Goal: Task Accomplishment & Management: Complete application form

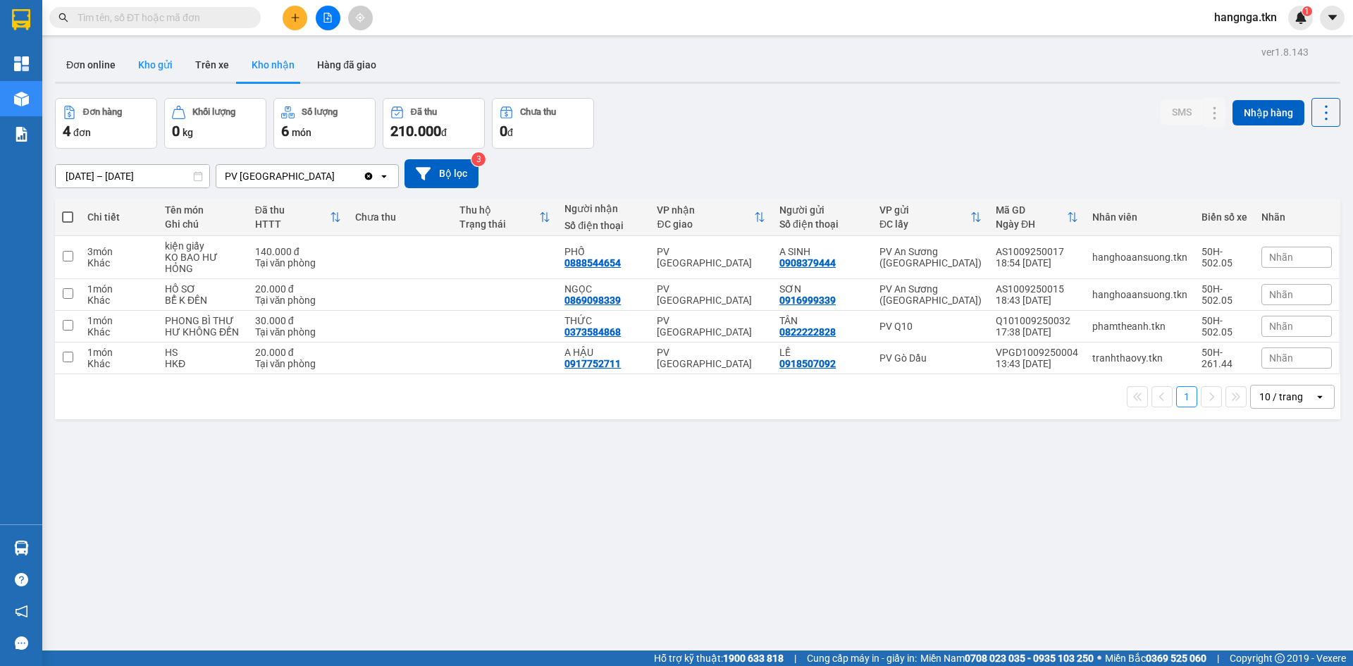
click at [155, 76] on button "Kho gửi" at bounding box center [155, 65] width 57 height 34
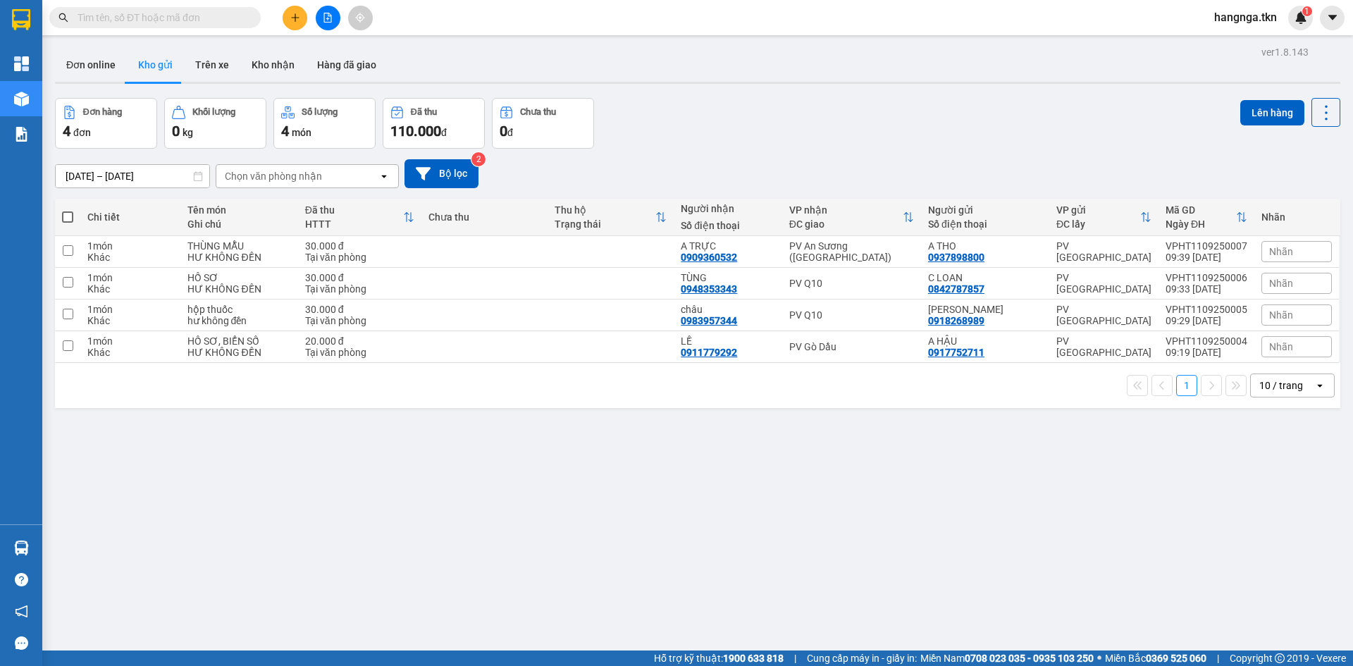
click at [160, 59] on button "Kho gửi" at bounding box center [155, 65] width 57 height 34
click at [206, 281] on div "HỒ SƠ" at bounding box center [239, 277] width 104 height 11
checkbox input "true"
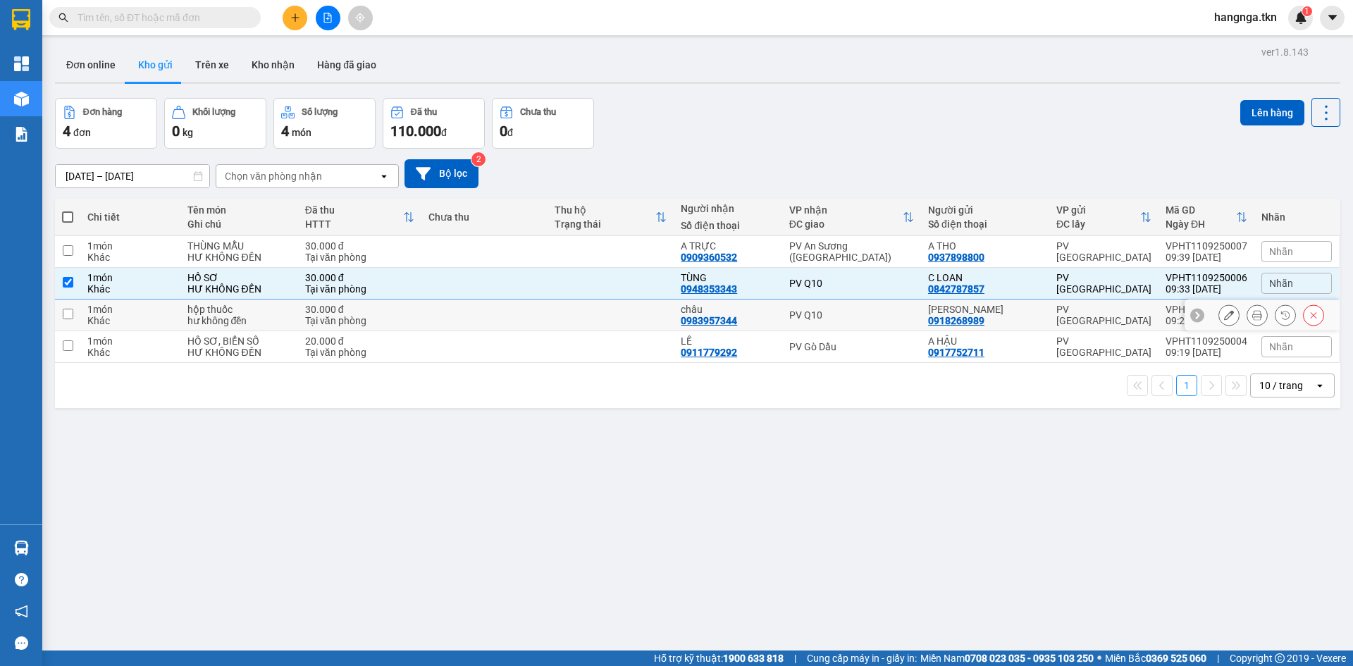
drag, startPoint x: 221, startPoint y: 316, endPoint x: 222, endPoint y: 333, distance: 17.0
click at [221, 317] on div "hư không đền" at bounding box center [239, 320] width 104 height 11
checkbox input "true"
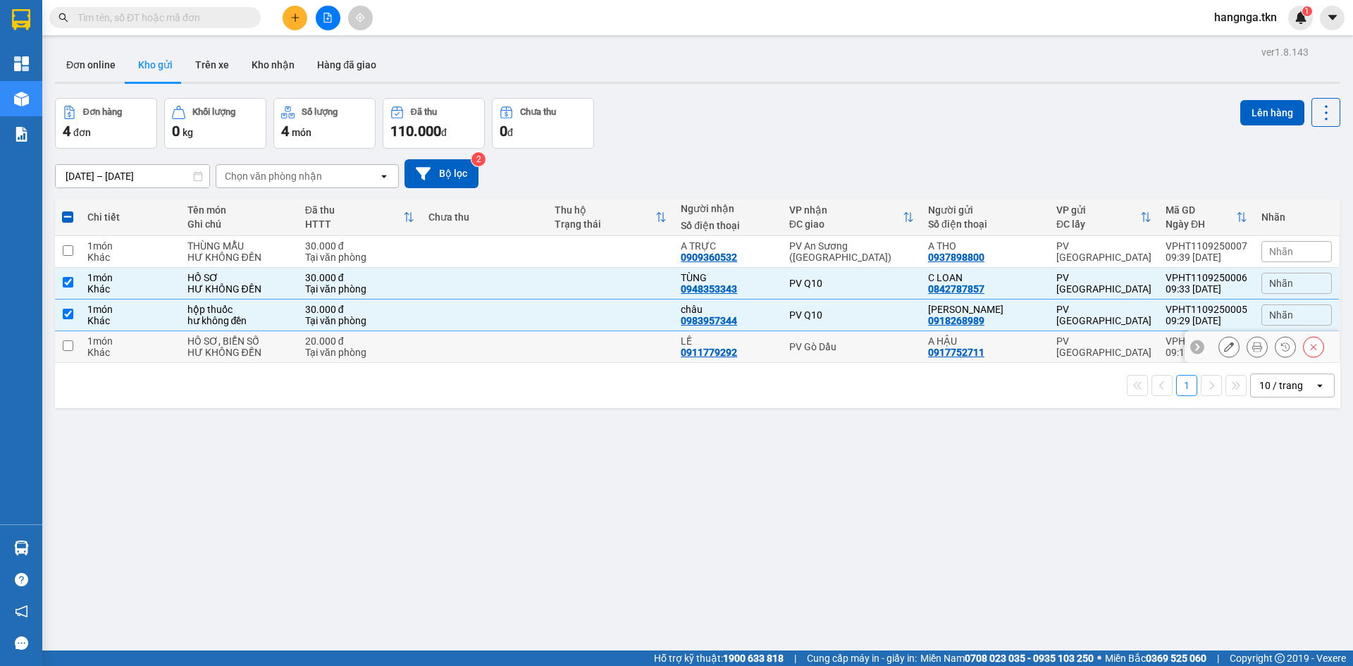
click at [222, 343] on div "HỒ SƠ, BIỂN SỐ" at bounding box center [239, 340] width 104 height 11
checkbox input "true"
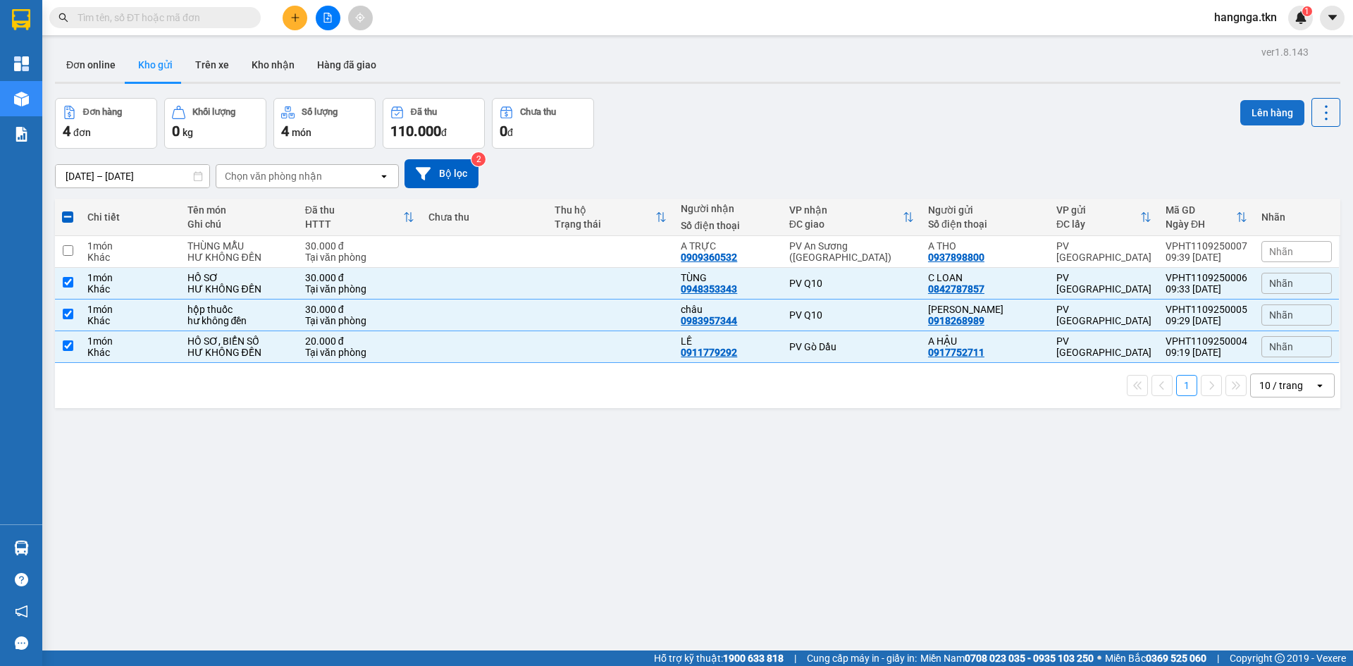
click at [1252, 105] on button "Lên hàng" at bounding box center [1272, 112] width 64 height 25
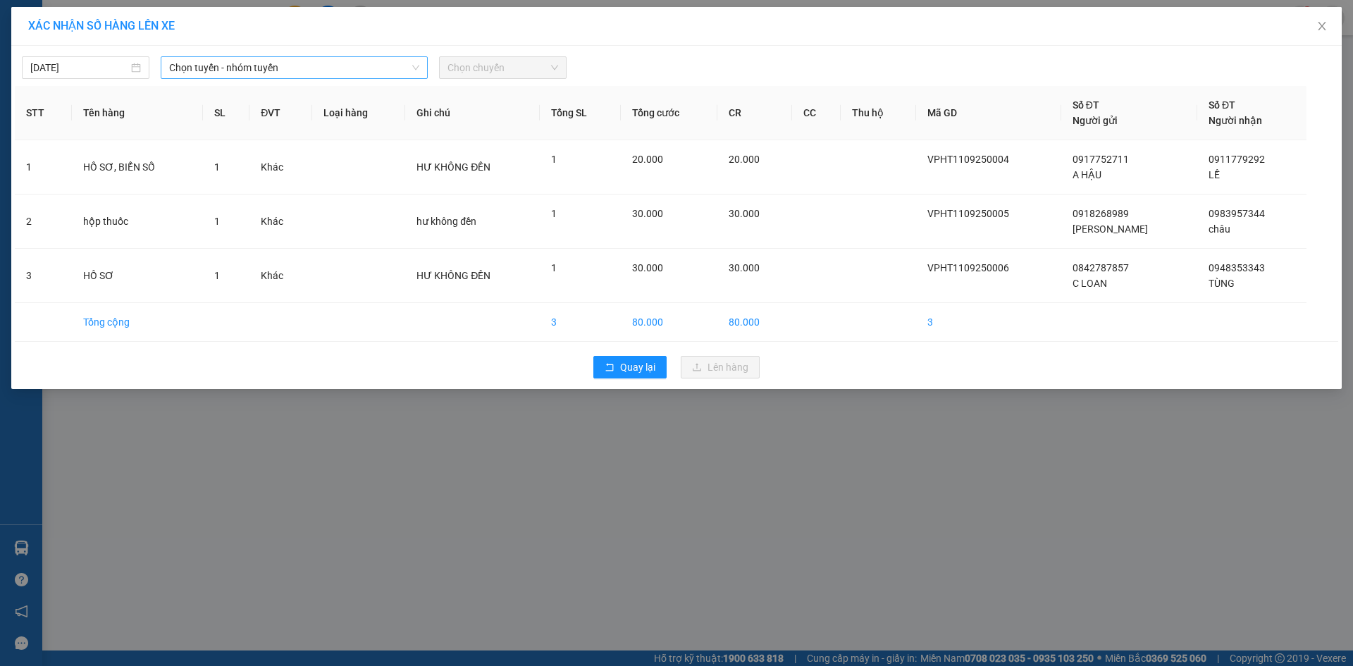
click at [289, 66] on span "Chọn tuyến - nhóm tuyến" at bounding box center [294, 67] width 250 height 21
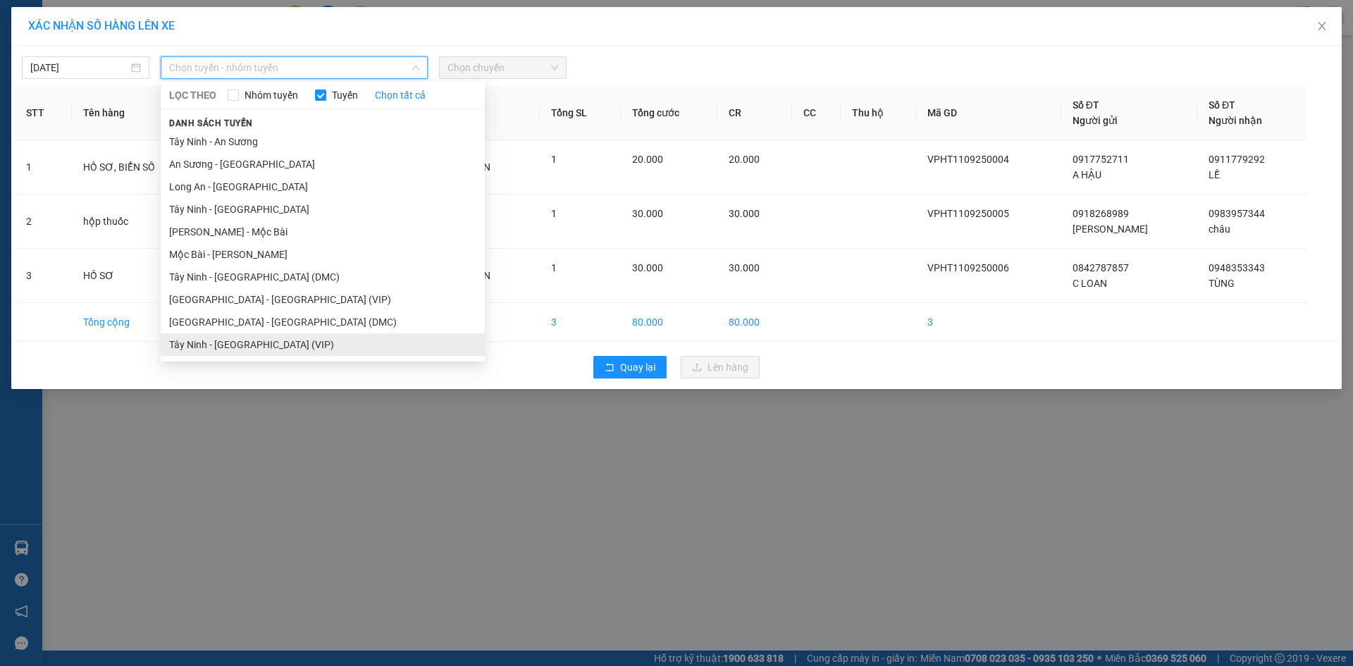
click at [329, 343] on li "Tây Ninh - [GEOGRAPHIC_DATA] (VIP)" at bounding box center [323, 344] width 324 height 23
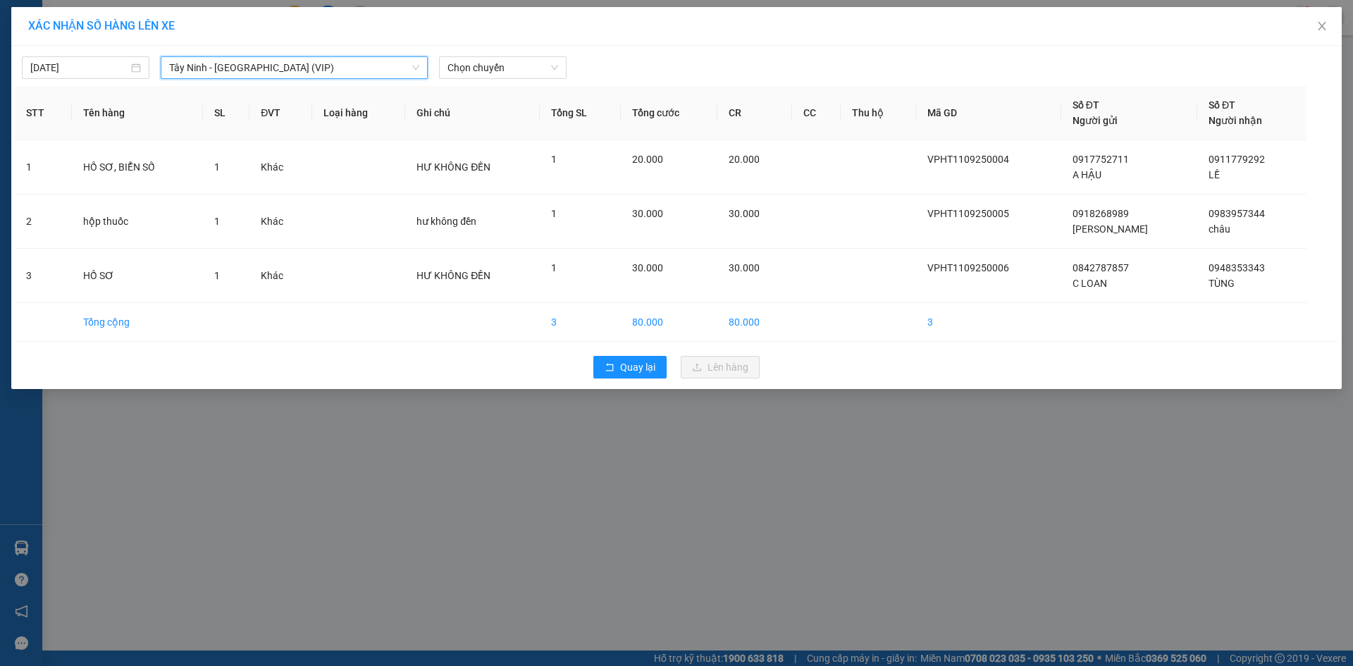
click at [511, 55] on div "[DATE] [GEOGRAPHIC_DATA] - [GEOGRAPHIC_DATA] (VIP) [GEOGRAPHIC_DATA] - [GEOGRAP…" at bounding box center [677, 64] width 1324 height 30
click at [510, 65] on span "Chọn chuyến" at bounding box center [503, 67] width 111 height 21
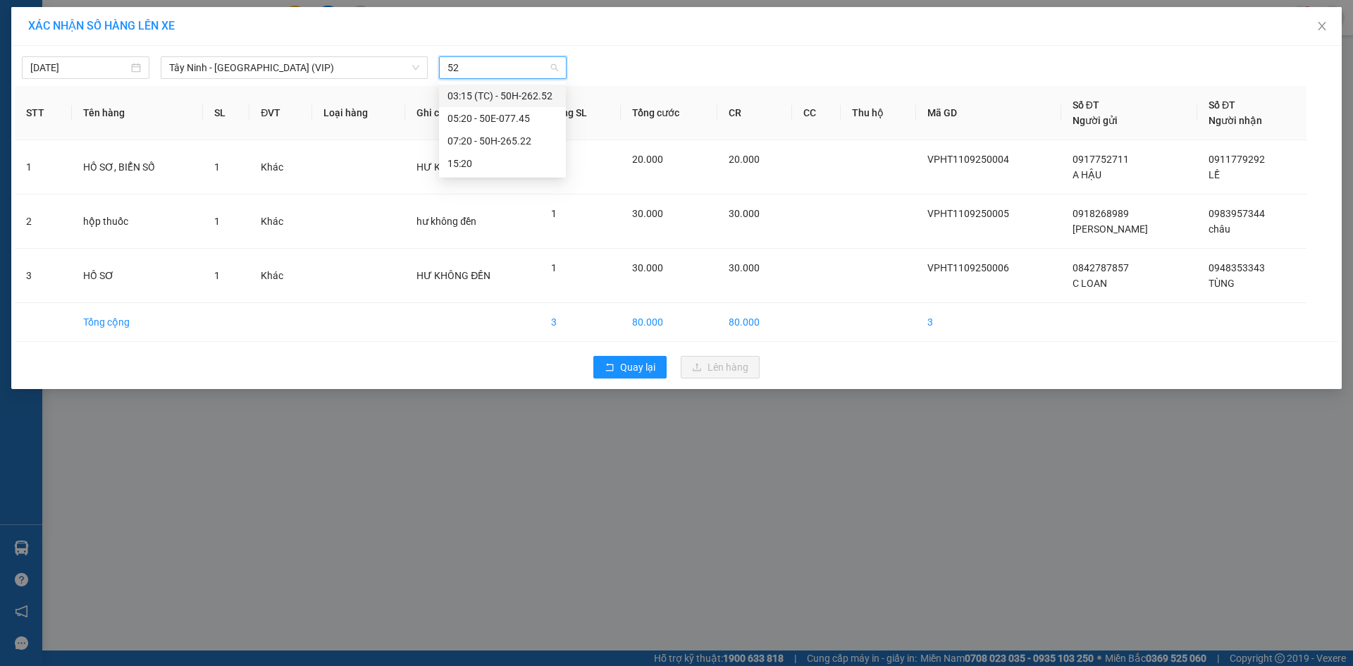
type input "5"
type input "26588"
click at [497, 113] on div "09:20 - 50H-265.88" at bounding box center [503, 119] width 110 height 16
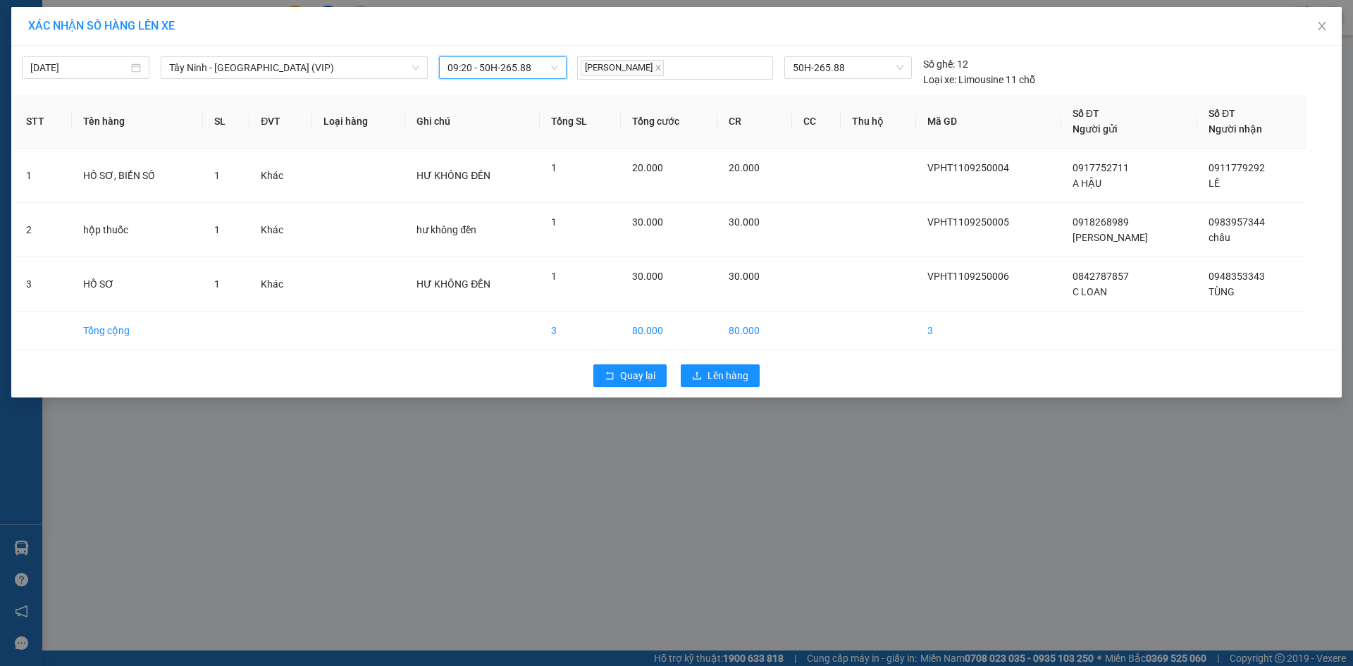
click at [721, 533] on div "XÁC NHẬN SỐ HÀNG LÊN XE [DATE] [GEOGRAPHIC_DATA] - [GEOGRAPHIC_DATA] (VIP) LỌC …" at bounding box center [676, 333] width 1353 height 666
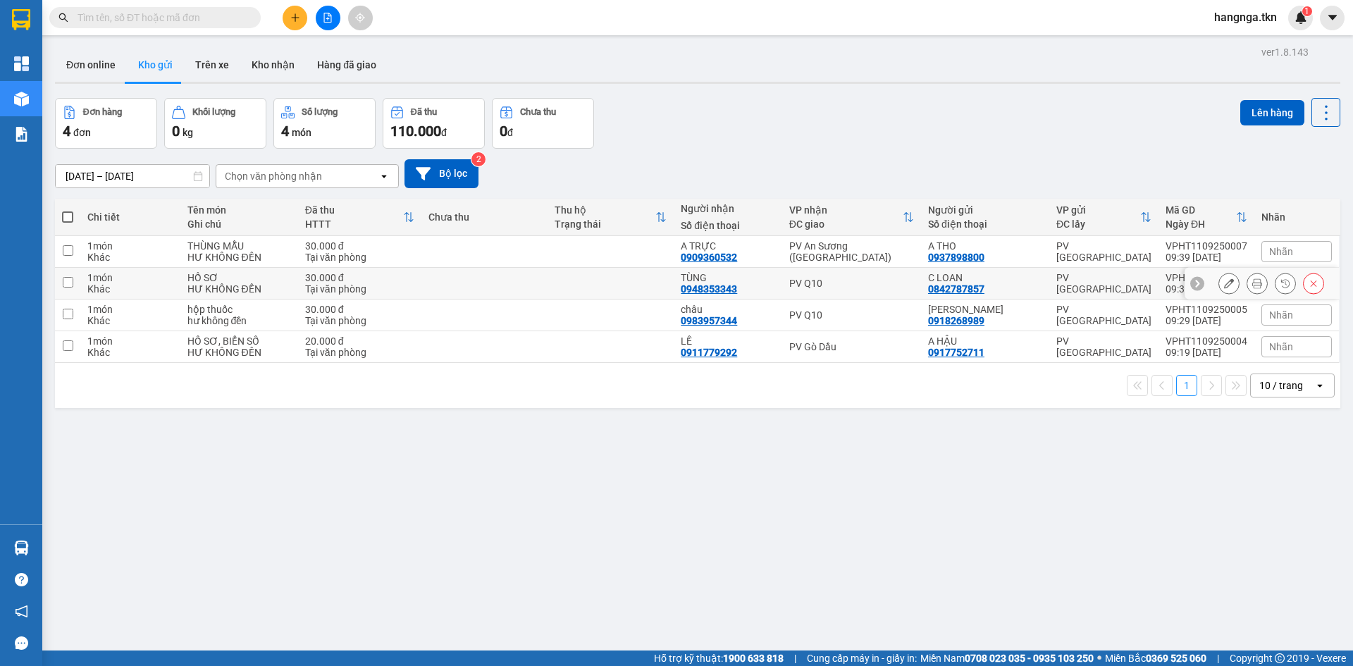
click at [340, 278] on div "30.000 đ" at bounding box center [359, 277] width 109 height 11
checkbox input "true"
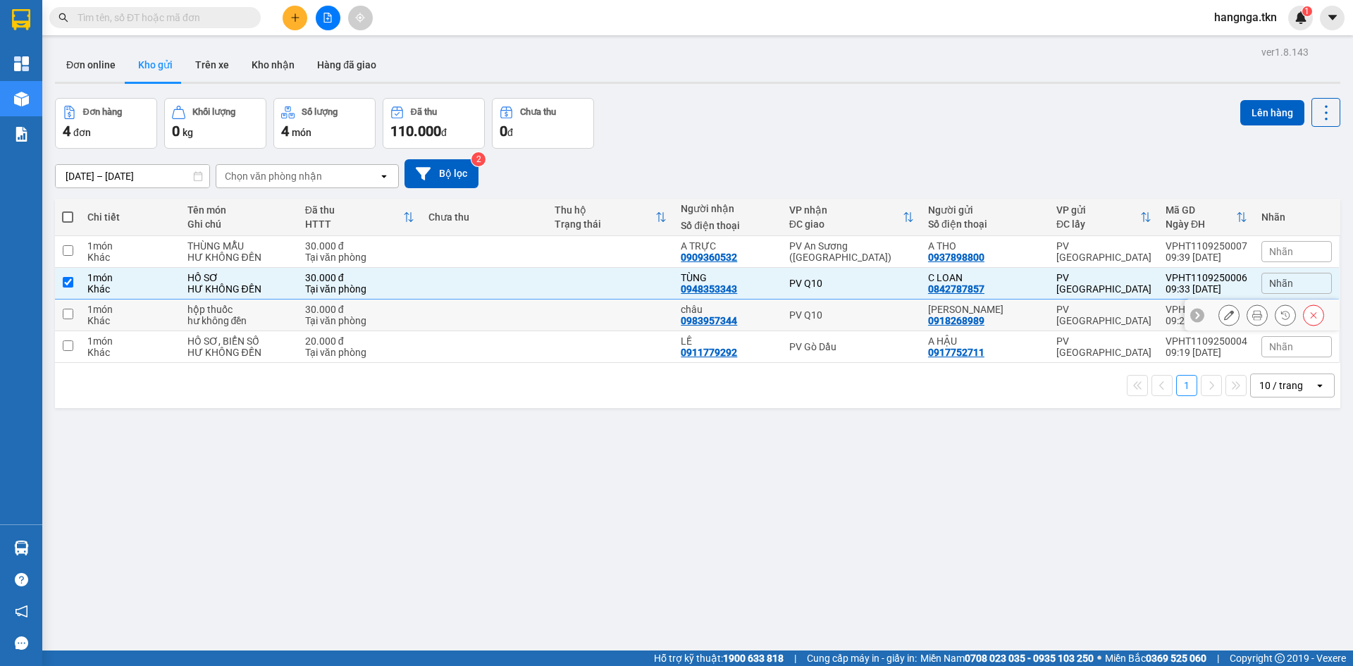
click at [317, 315] on div "Tại văn phòng" at bounding box center [359, 320] width 109 height 11
checkbox input "true"
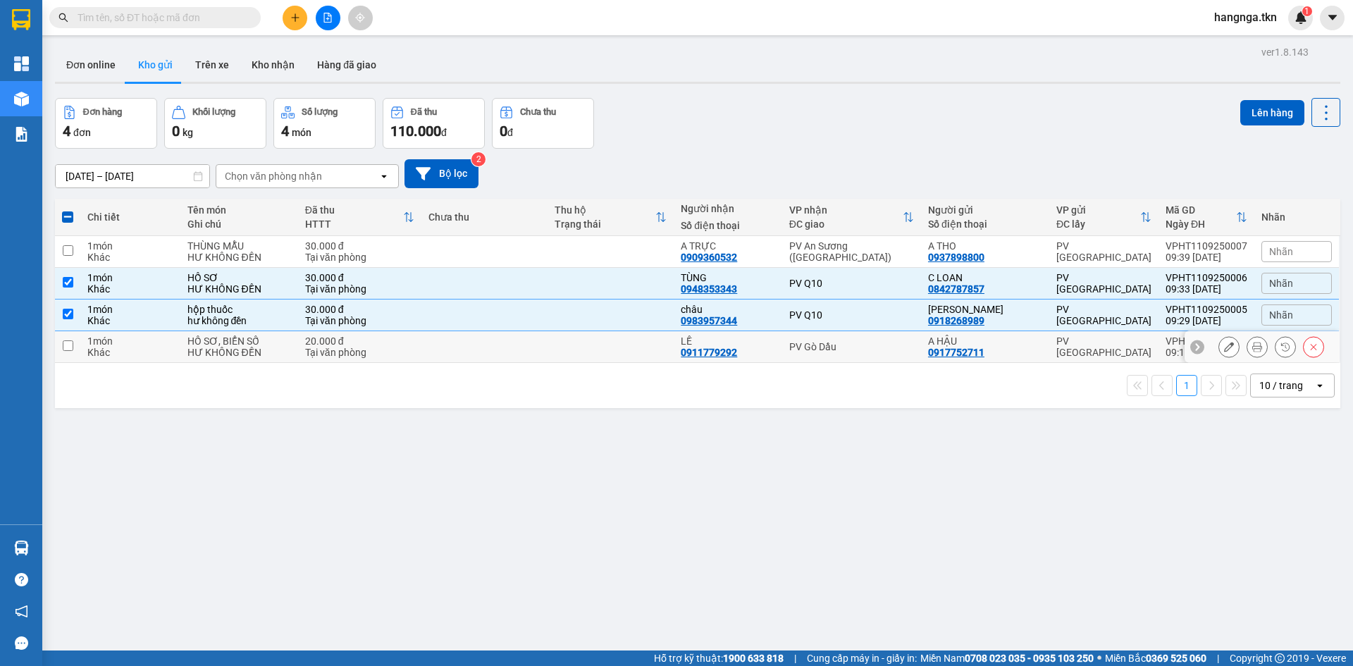
click at [317, 347] on div "Tại văn phòng" at bounding box center [359, 352] width 109 height 11
checkbox input "true"
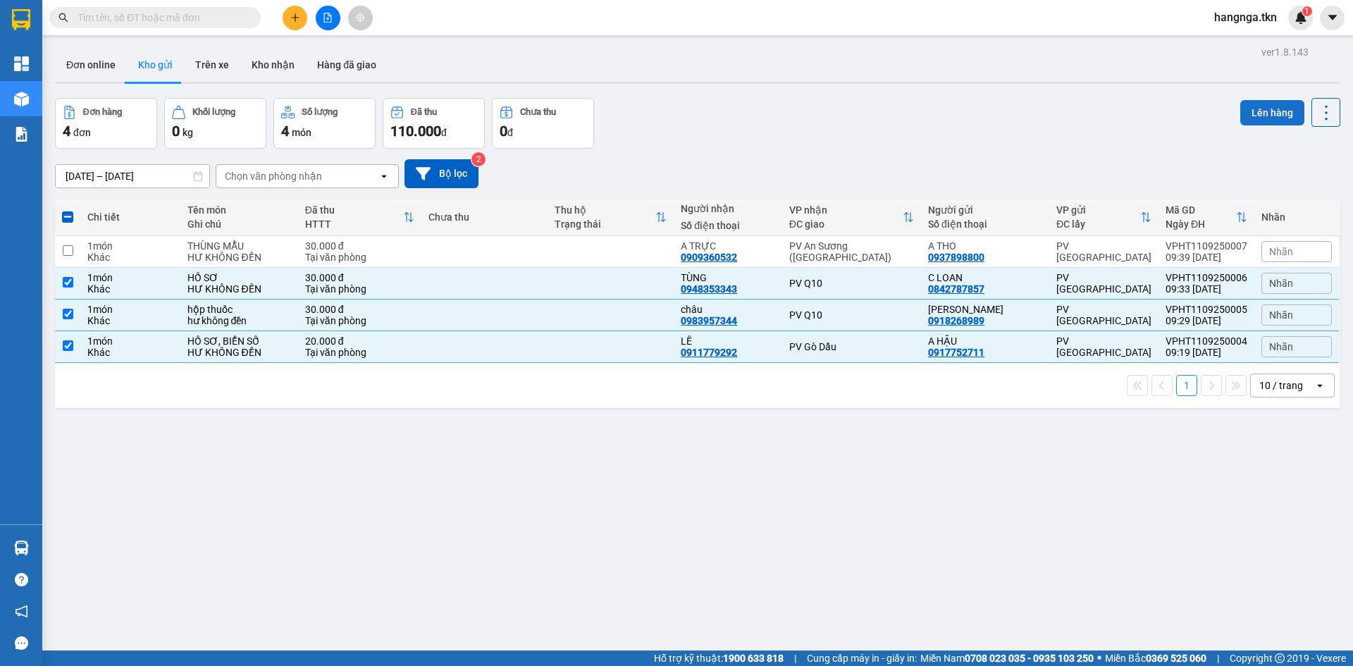
click at [1243, 118] on button "Lên hàng" at bounding box center [1272, 112] width 64 height 25
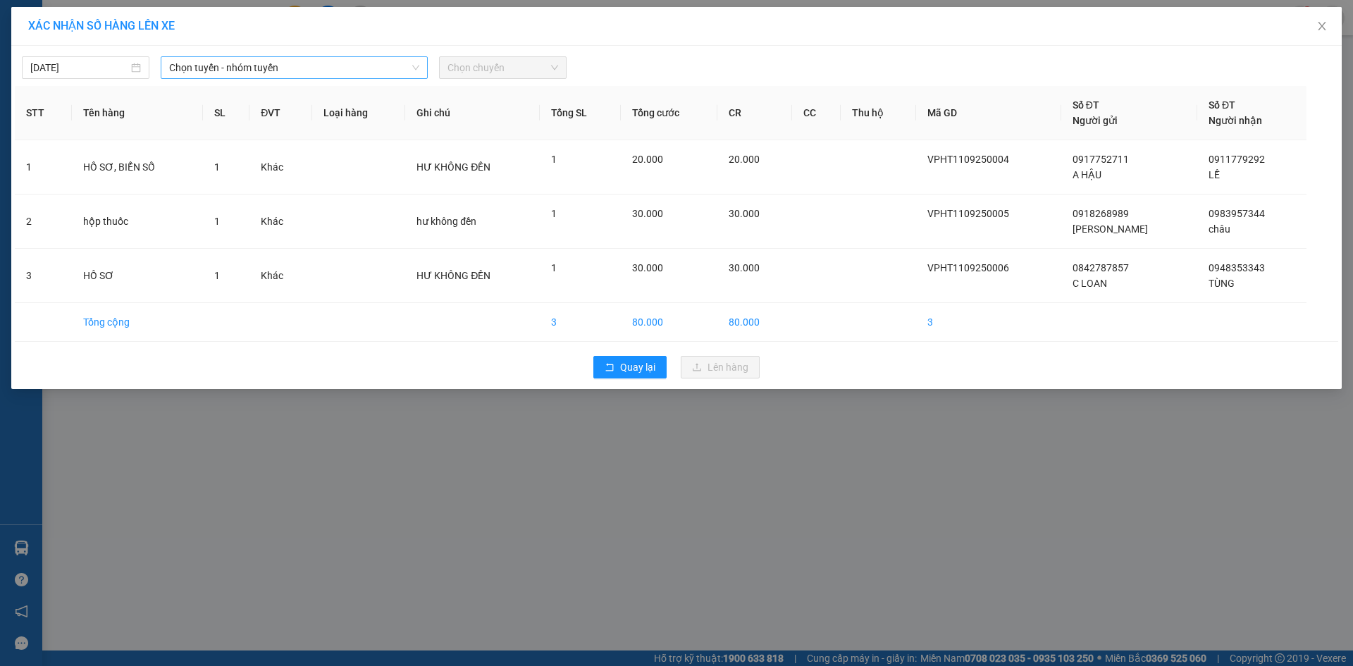
click at [409, 67] on span "Chọn tuyến - nhóm tuyến" at bounding box center [294, 67] width 250 height 21
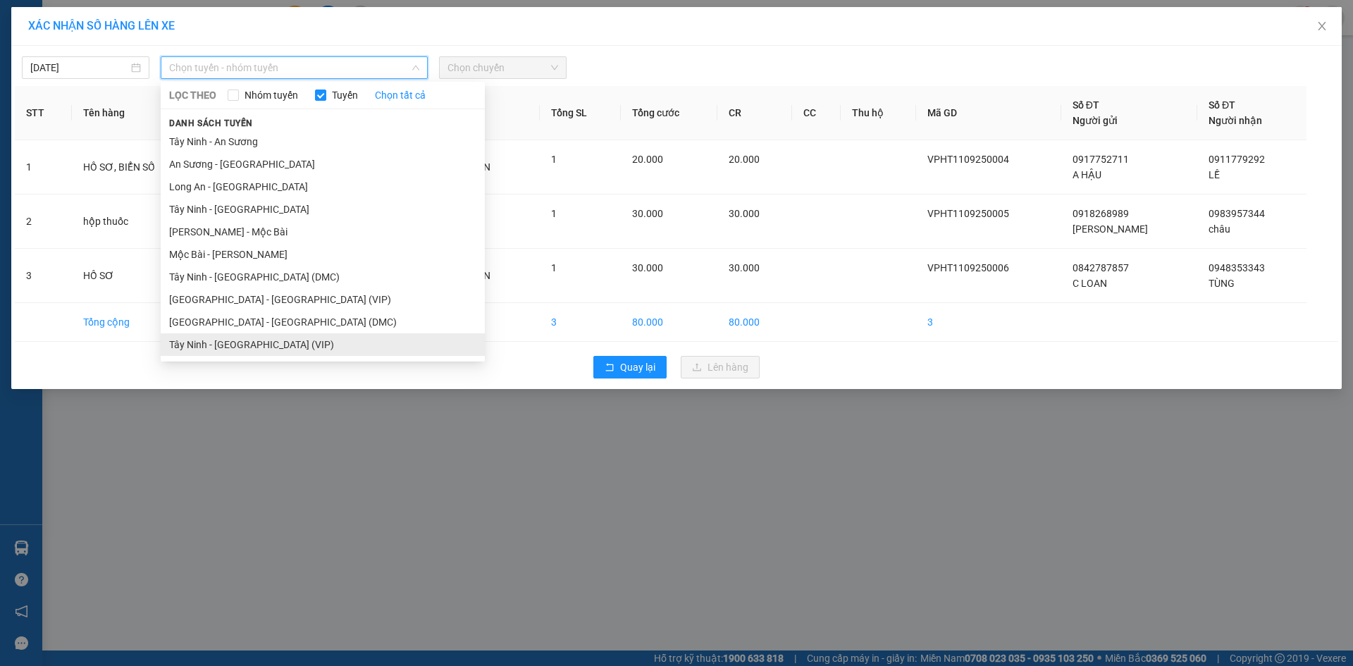
click at [300, 340] on li "Tây Ninh - [GEOGRAPHIC_DATA] (VIP)" at bounding box center [323, 344] width 324 height 23
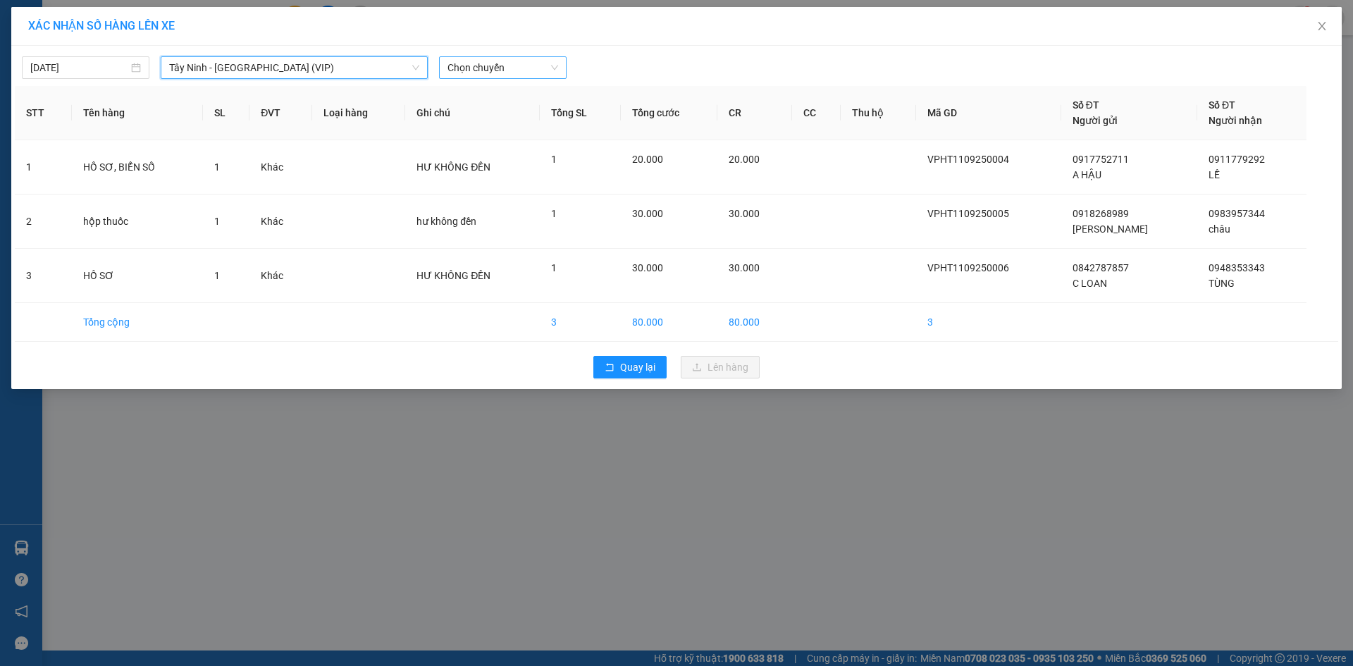
click at [490, 65] on span "Chọn chuyến" at bounding box center [503, 67] width 111 height 21
type input "26588"
click at [489, 120] on div "09:20 - 50H-265.88" at bounding box center [503, 119] width 110 height 16
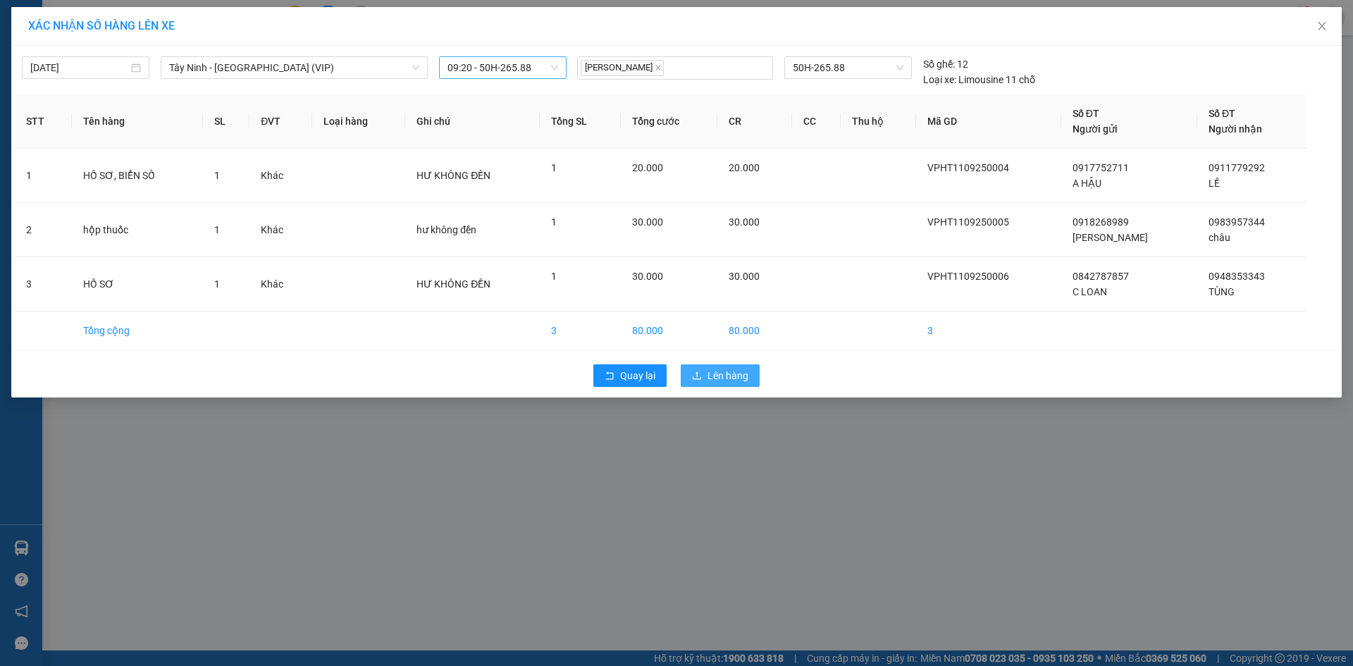
click at [739, 377] on span "Lên hàng" at bounding box center [728, 376] width 41 height 16
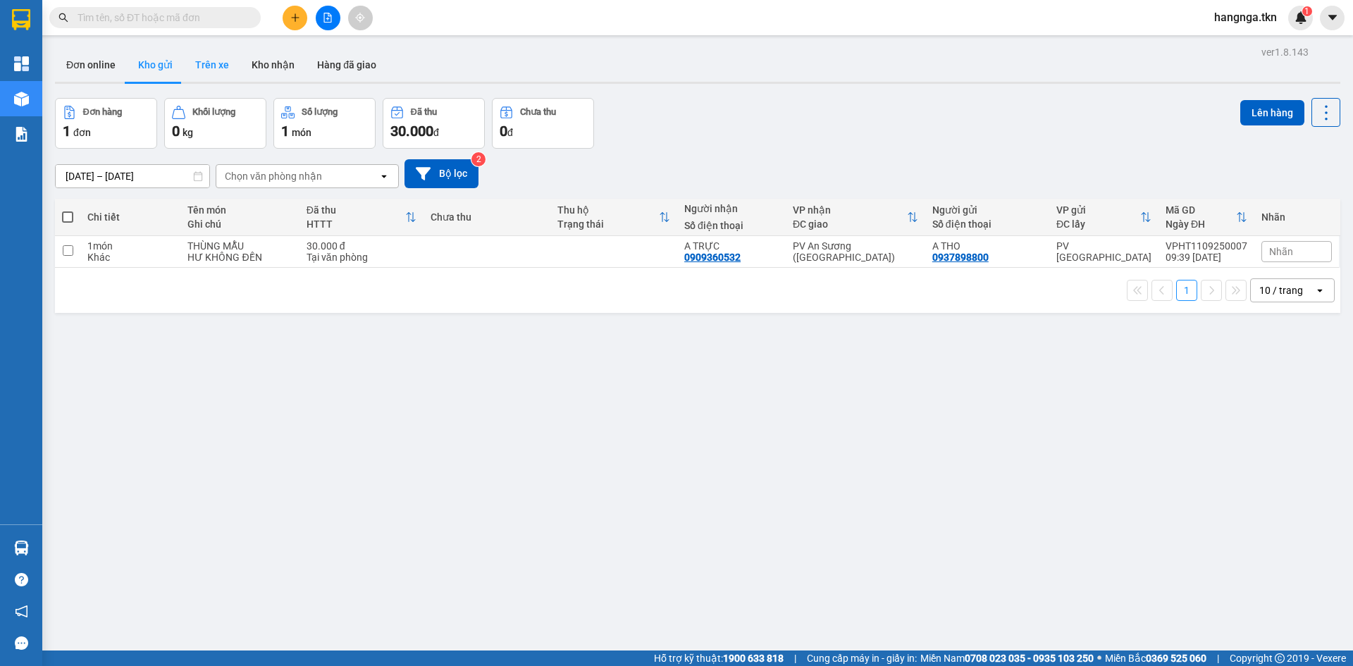
click at [202, 73] on button "Trên xe" at bounding box center [212, 65] width 56 height 34
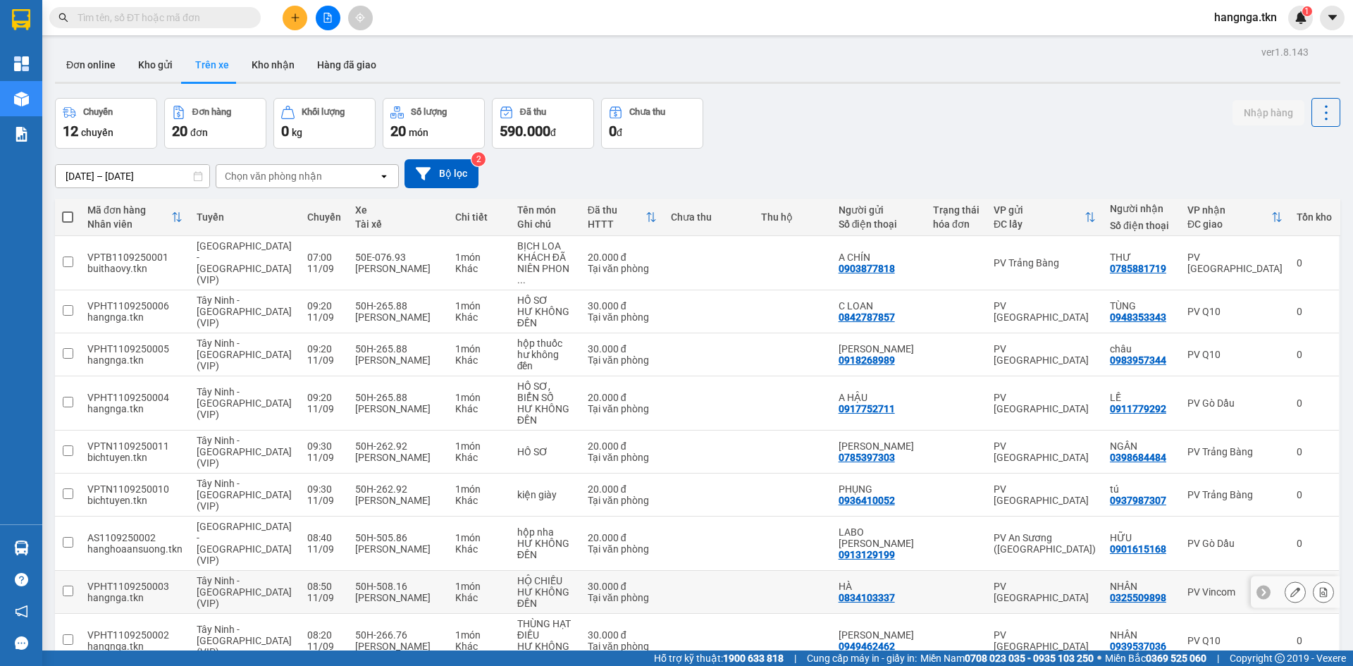
click at [639, 571] on td "30.000 đ Tại văn phòng" at bounding box center [623, 592] width 84 height 43
checkbox input "true"
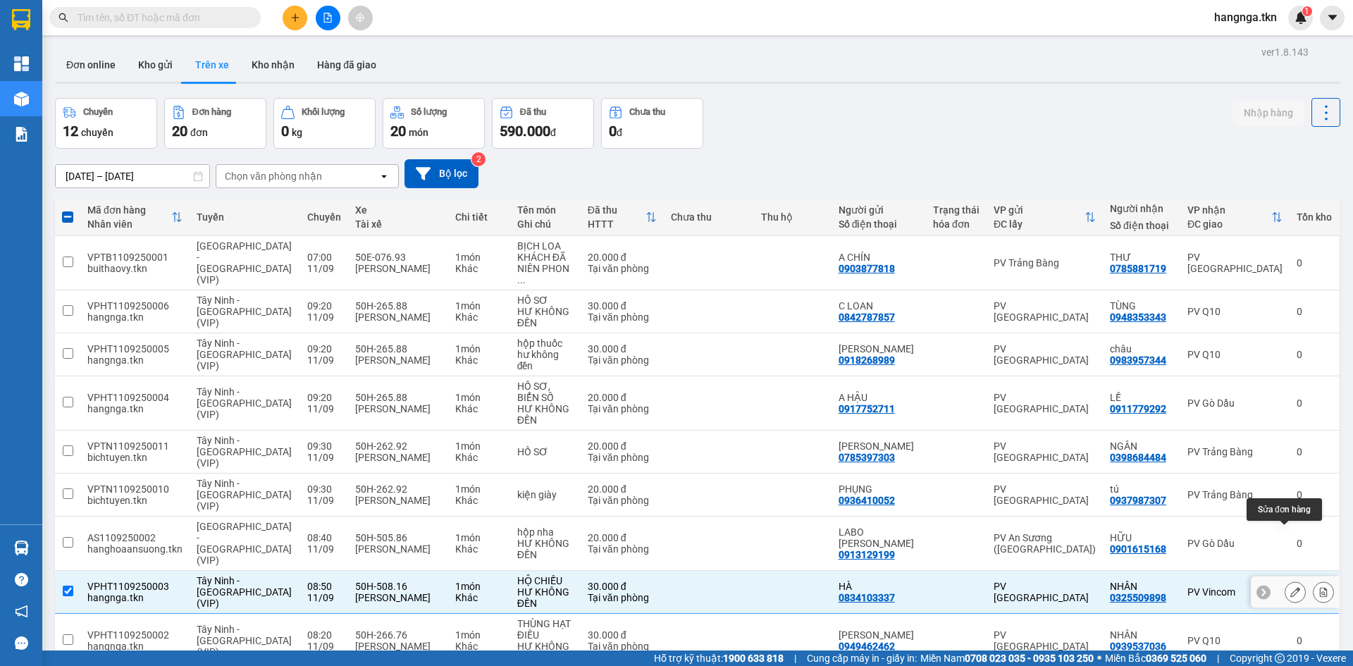
click at [1290, 587] on icon at bounding box center [1295, 592] width 10 height 10
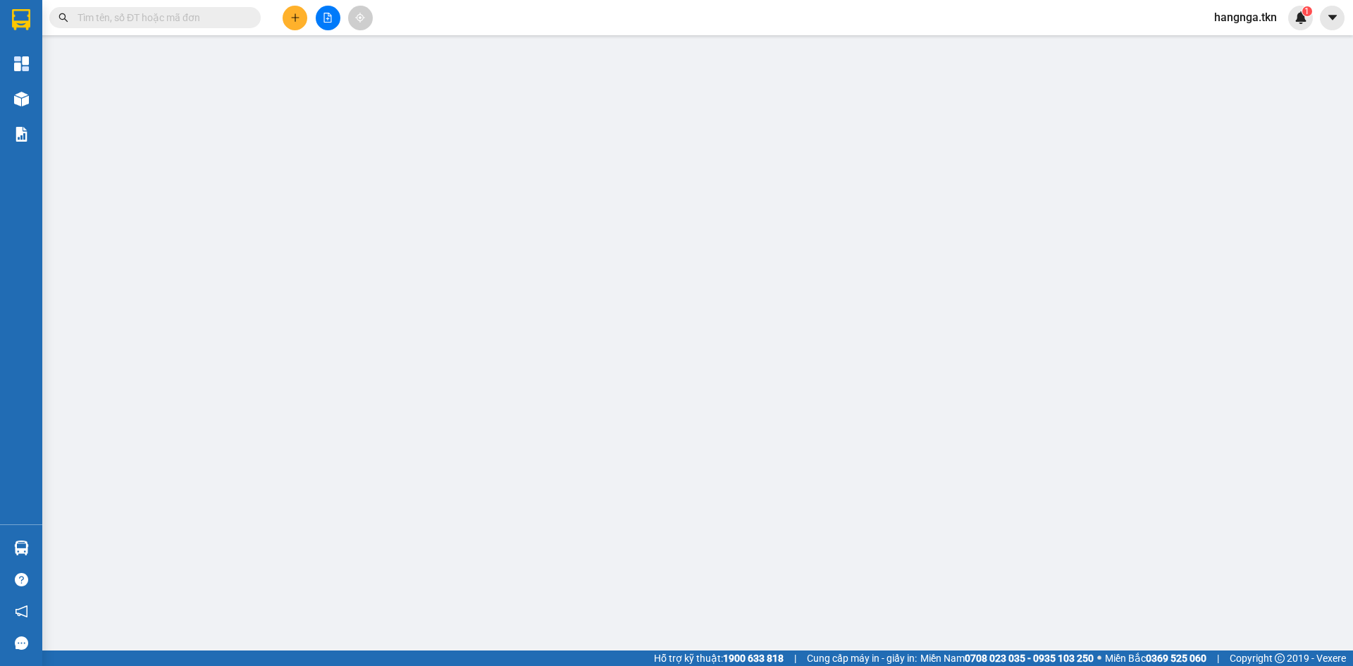
type input "0834103337"
type input "HÀ"
type input "0325509898"
type input "NHÂN"
type input "30.000"
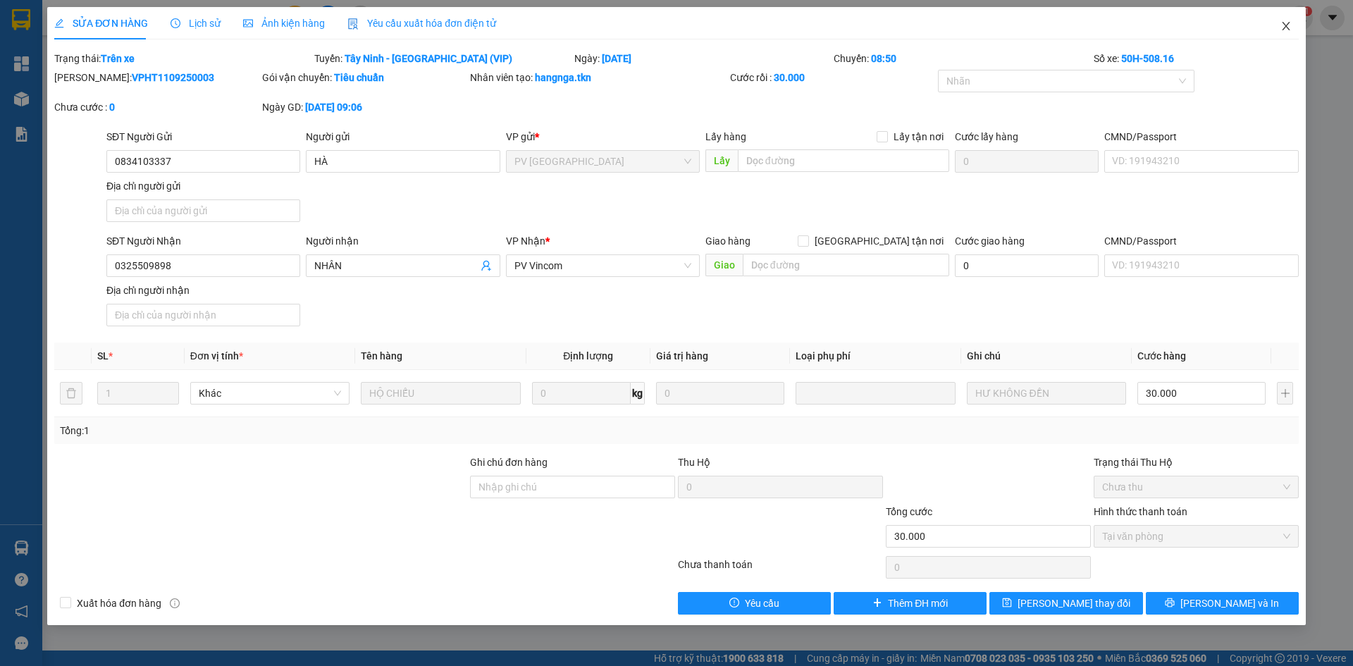
click at [1285, 25] on icon "close" at bounding box center [1286, 26] width 8 height 8
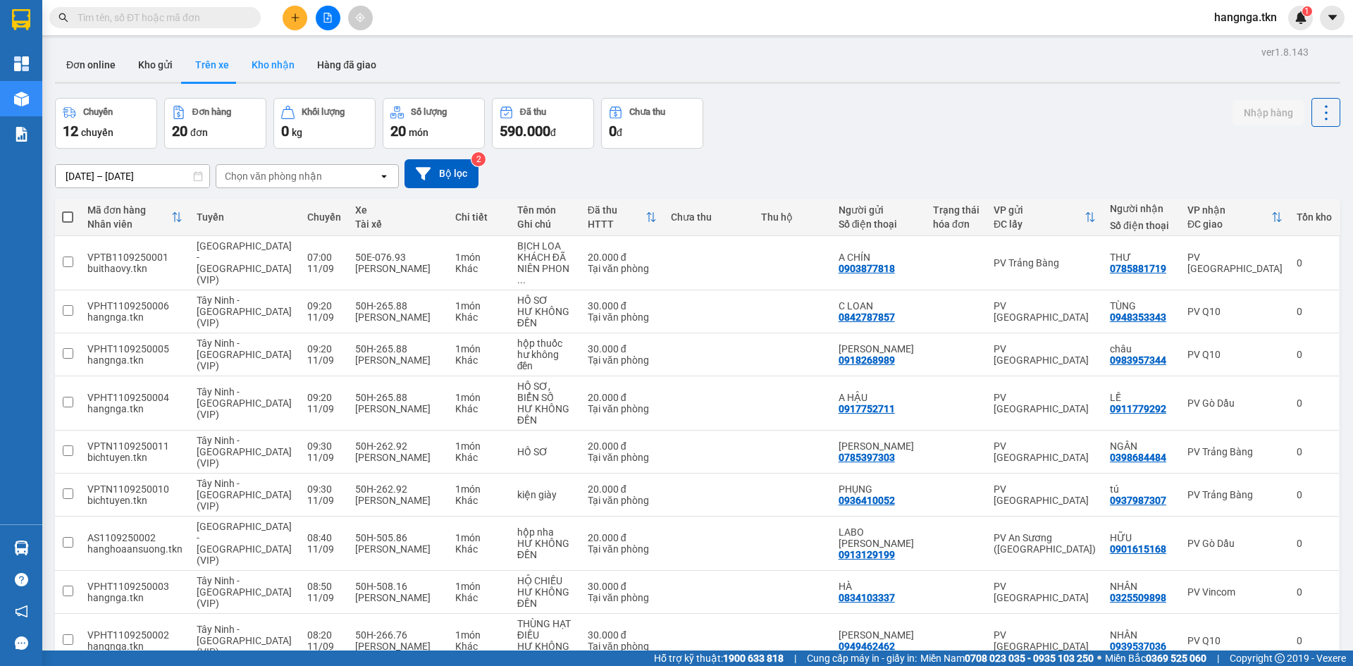
click at [276, 61] on button "Kho nhận" at bounding box center [273, 65] width 66 height 34
type input "[DATE] – [DATE]"
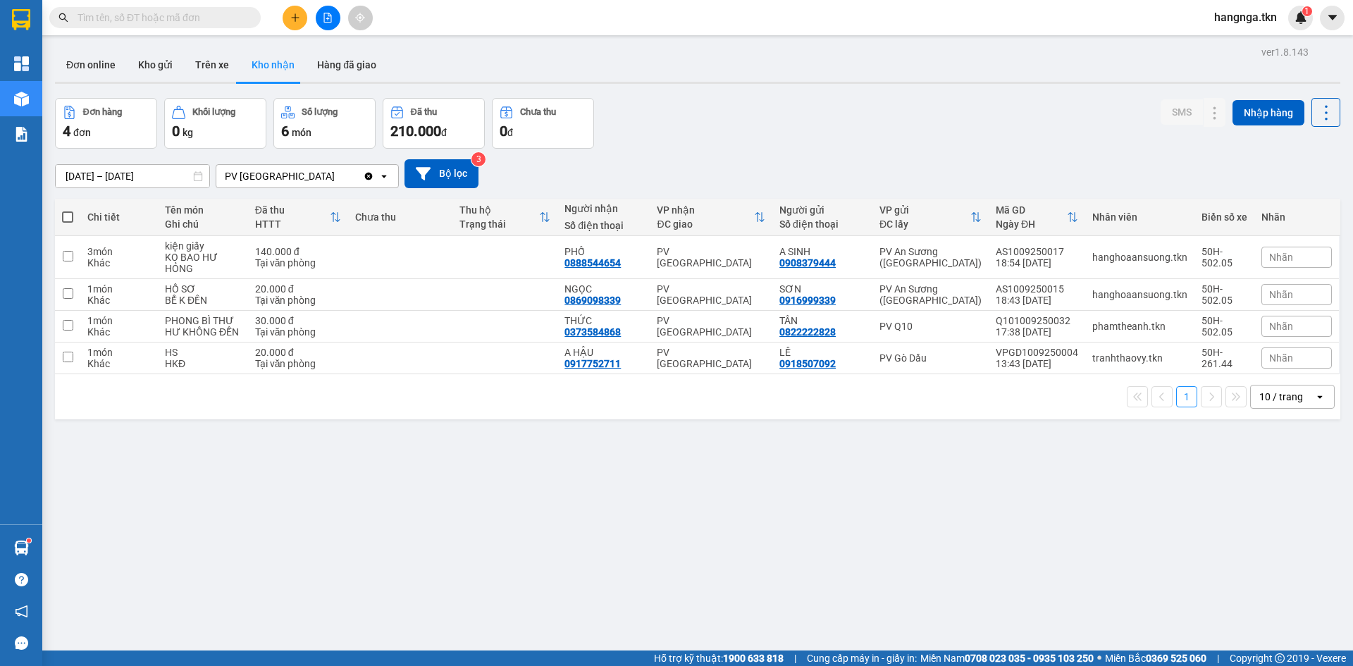
click at [511, 574] on div "ver 1.8.143 Đơn online Kho gửi Trên xe Kho nhận Hàng đã giao Đơn hàng 4 đơn Khố…" at bounding box center [697, 375] width 1297 height 666
click at [403, 297] on td at bounding box center [400, 295] width 105 height 32
checkbox input "true"
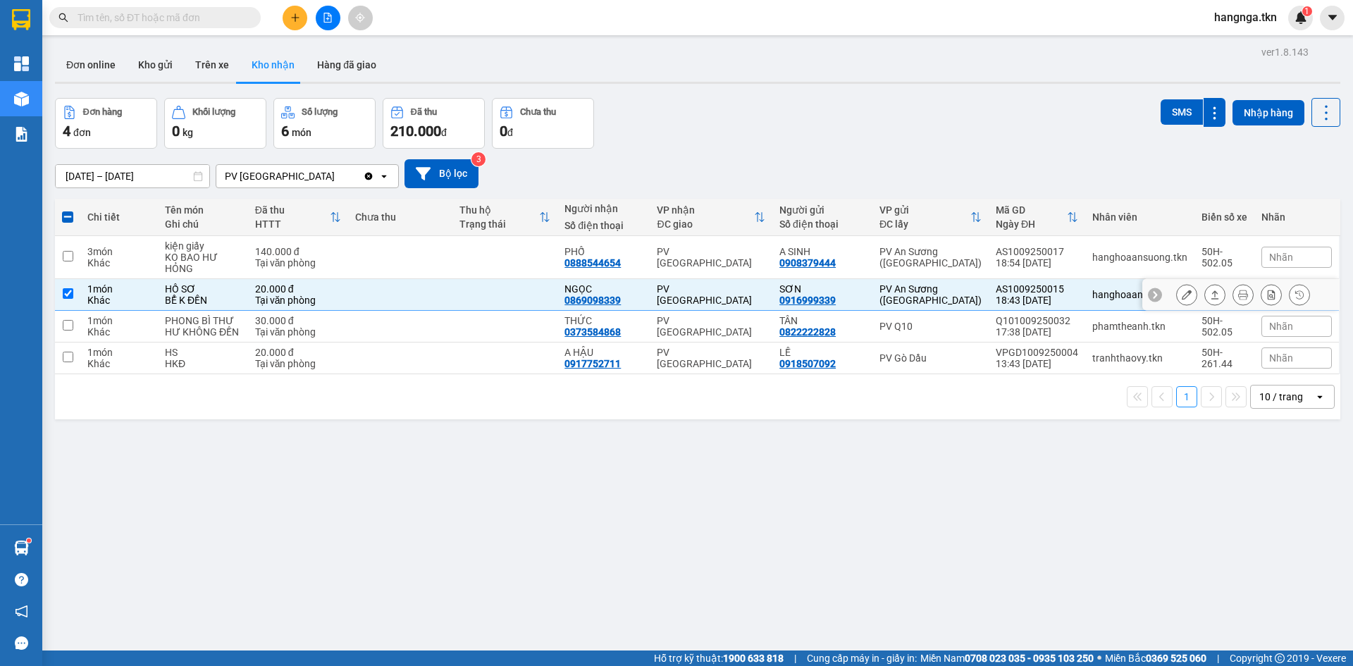
click at [1182, 293] on icon at bounding box center [1187, 295] width 10 height 10
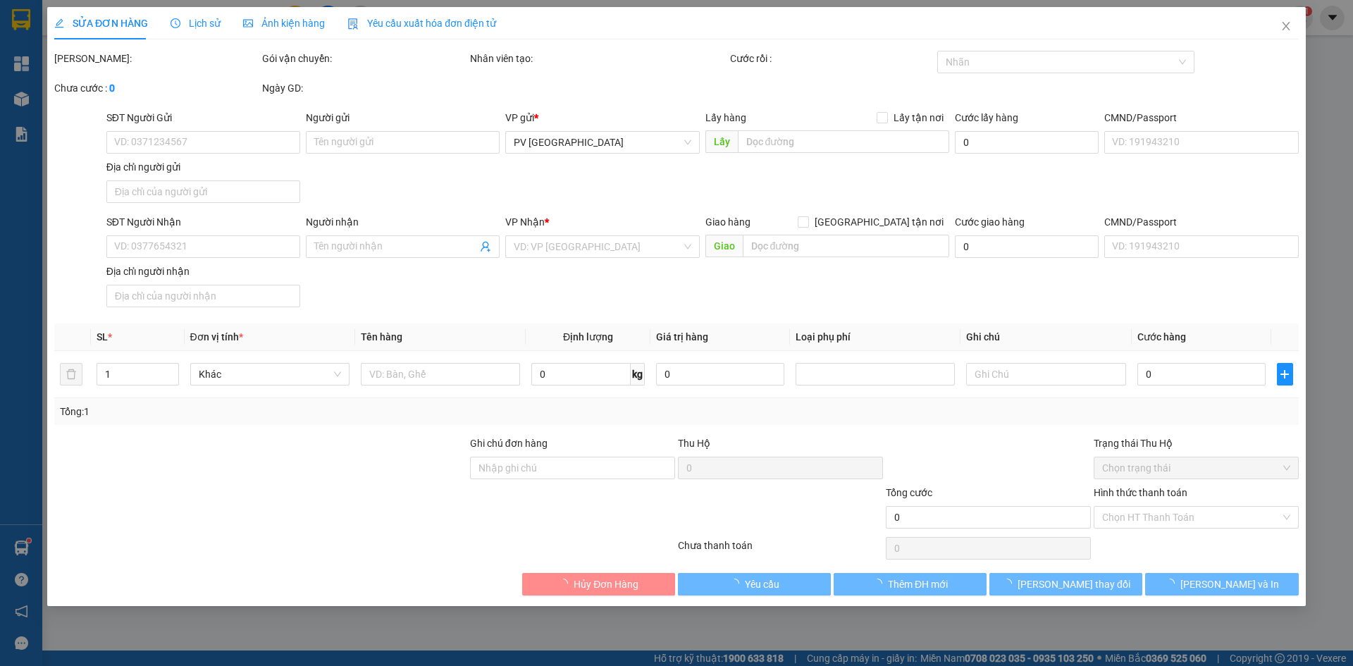
type input "0916999339"
type input "SƠN"
type input "0869098339"
type input "NGỌC"
type input "20.000"
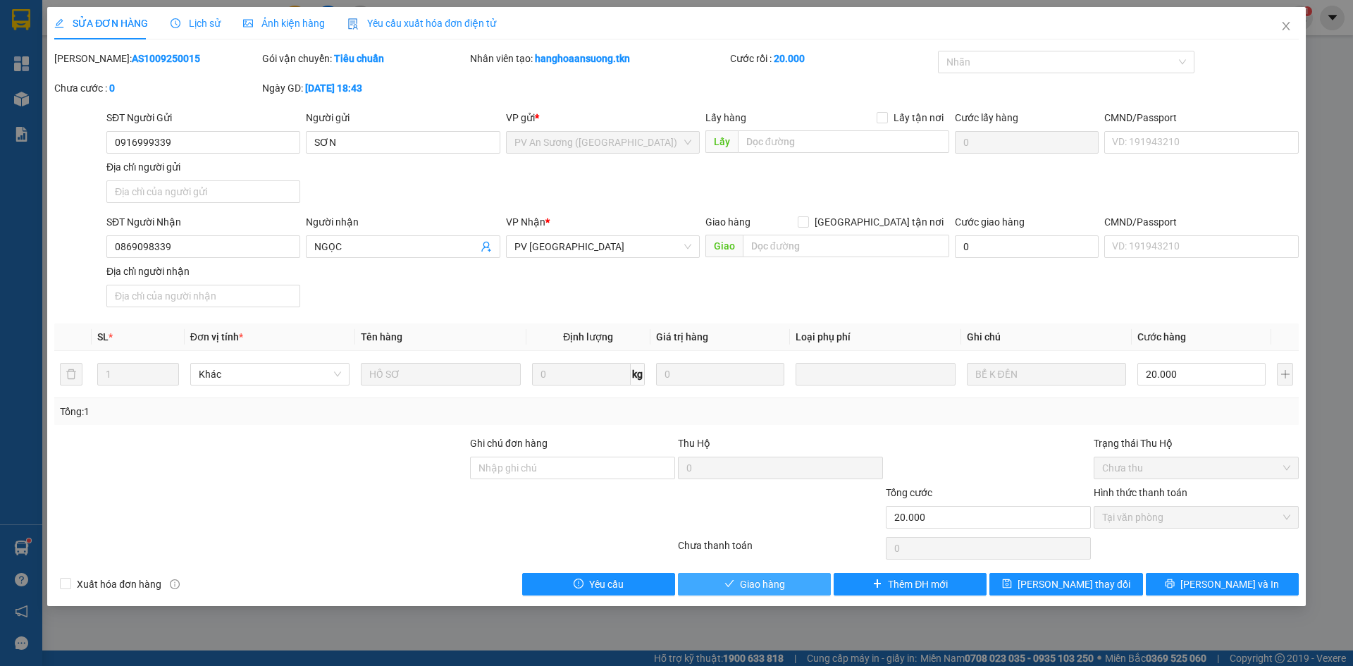
click at [747, 591] on span "Giao hàng" at bounding box center [762, 584] width 45 height 16
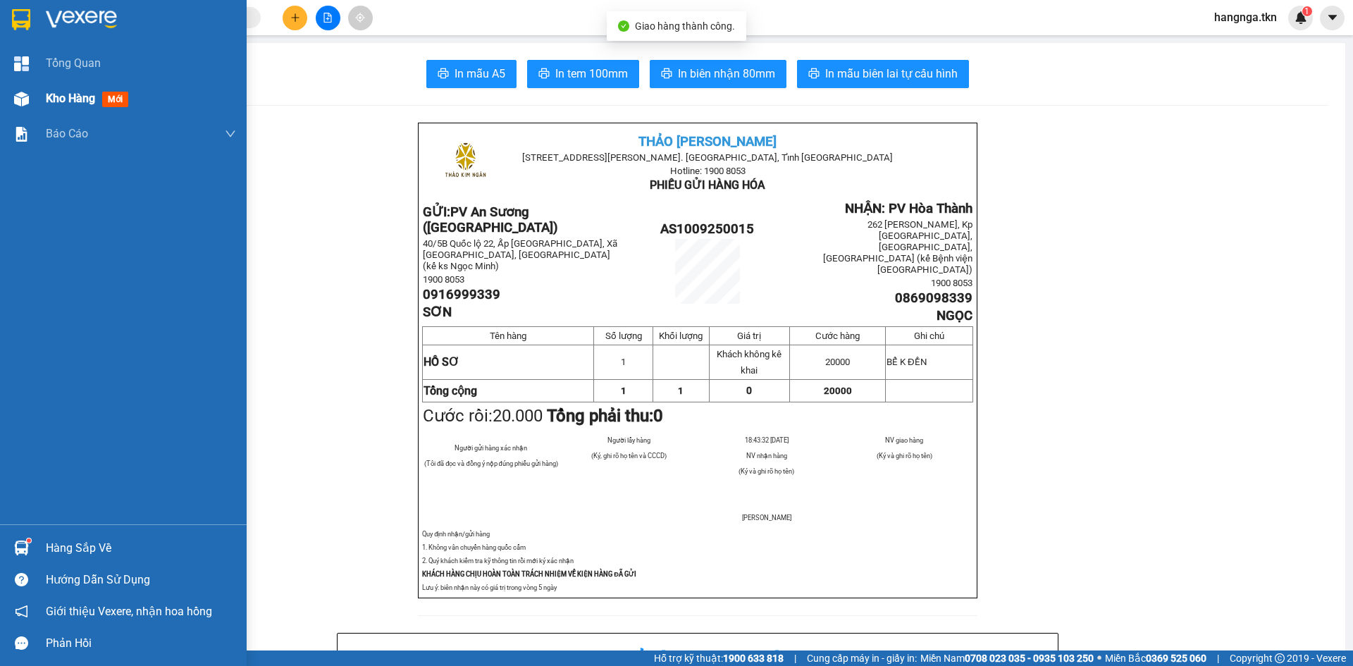
click at [32, 100] on div at bounding box center [21, 99] width 25 height 25
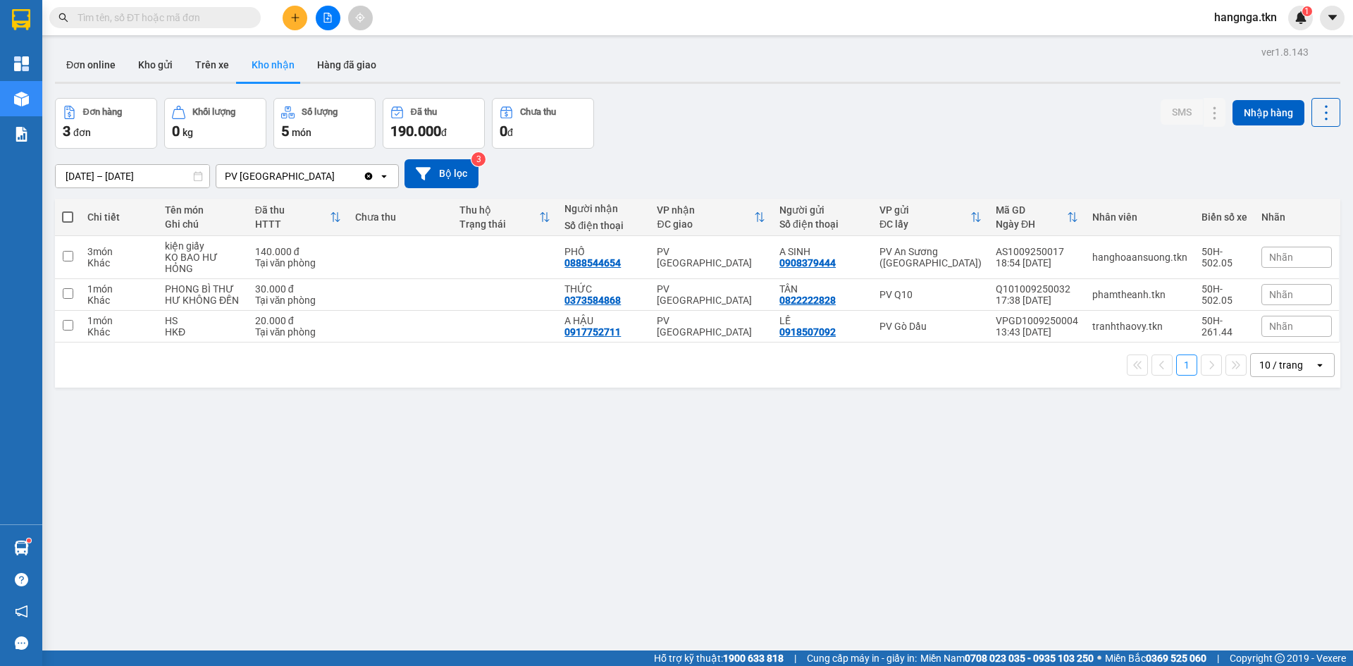
click at [481, 457] on div "ver 1.8.143 Đơn online Kho gửi Trên xe Kho nhận Hàng đã giao Đơn hàng 3 đơn Khố…" at bounding box center [697, 375] width 1297 height 666
click at [292, 17] on icon "plus" at bounding box center [295, 18] width 10 height 10
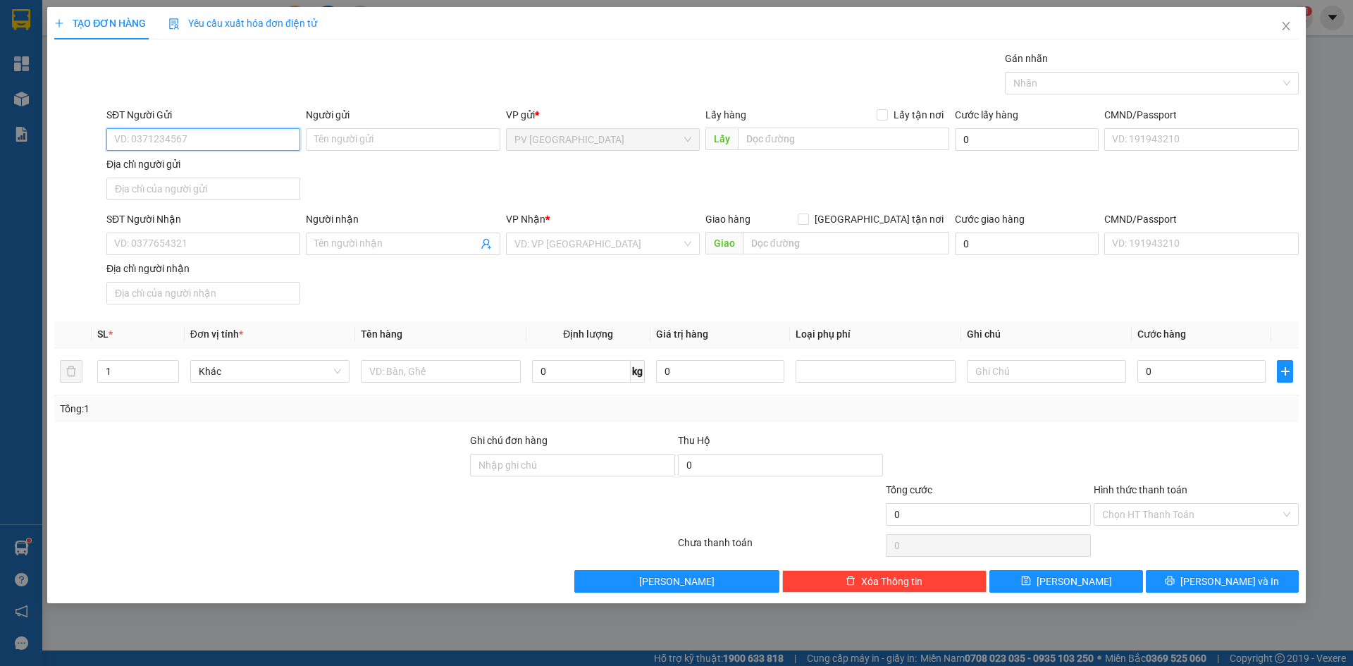
click at [164, 139] on input "SĐT Người Gửi" at bounding box center [203, 139] width 194 height 23
type input "0908760789"
click at [328, 144] on input "Người gửi" at bounding box center [403, 139] width 194 height 23
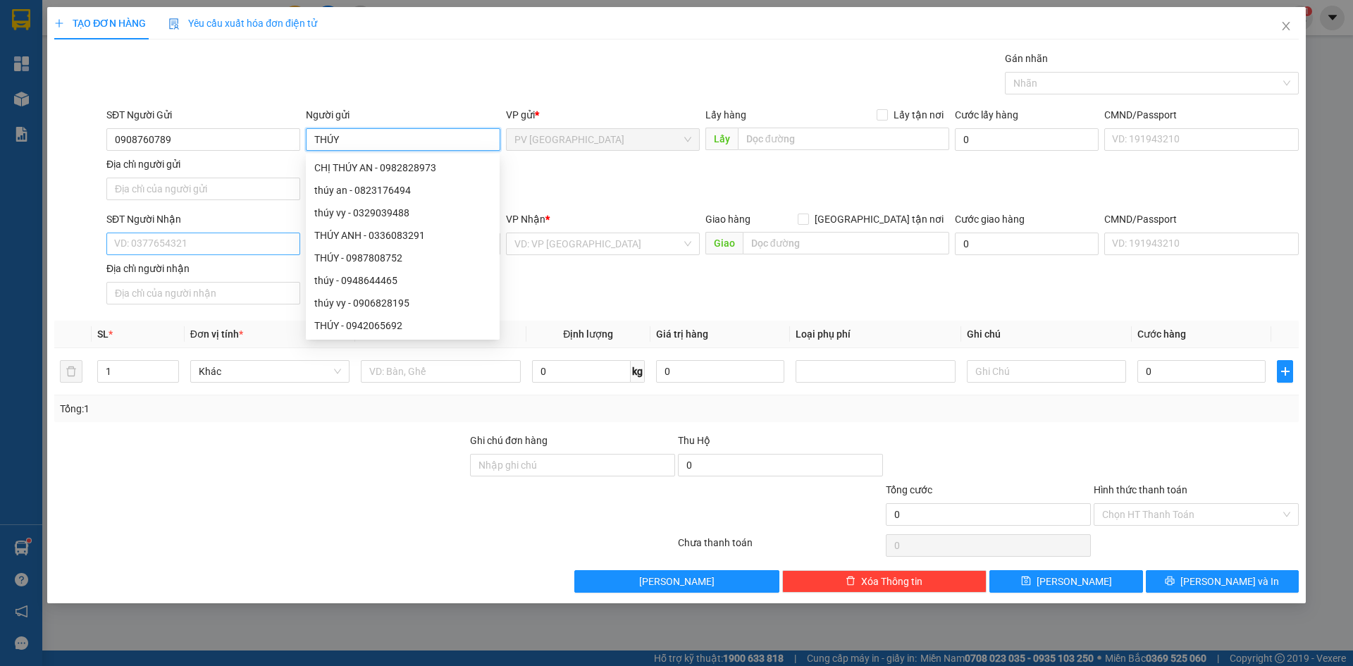
type input "THÚY"
click at [225, 243] on input "SĐT Người Nhận" at bounding box center [203, 244] width 194 height 23
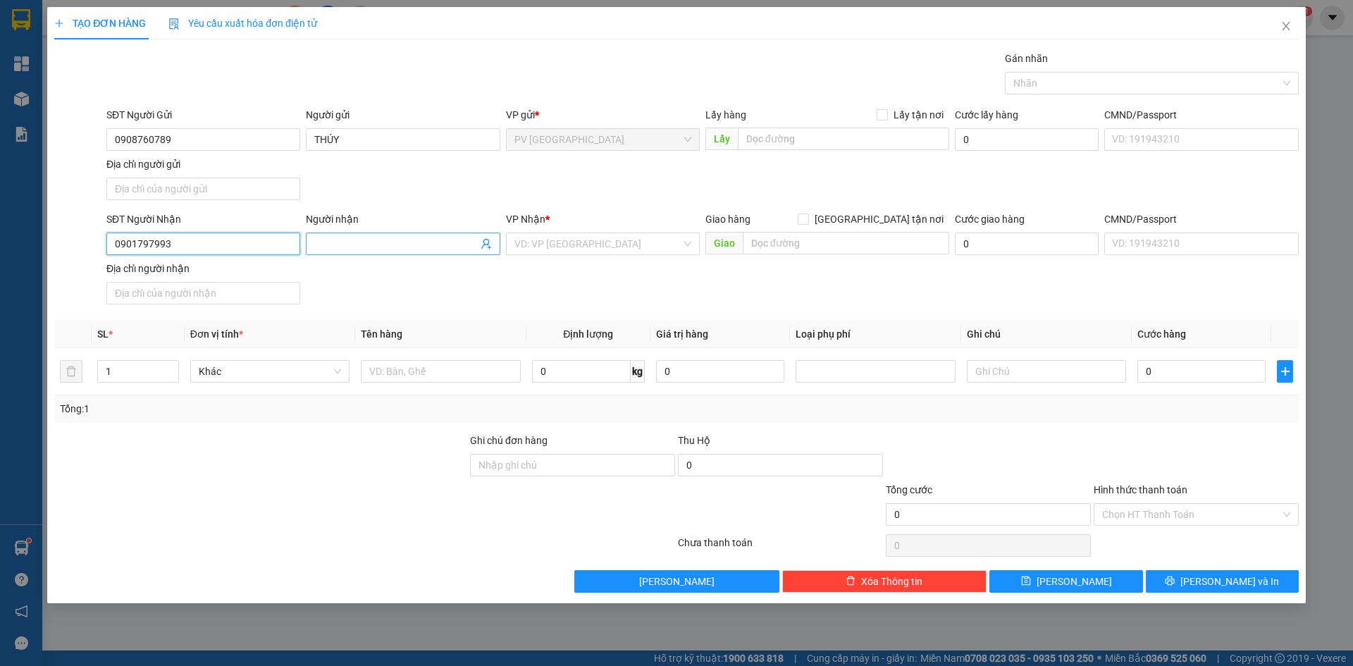
type input "0901797993"
click at [338, 248] on input "Người nhận" at bounding box center [395, 244] width 163 height 16
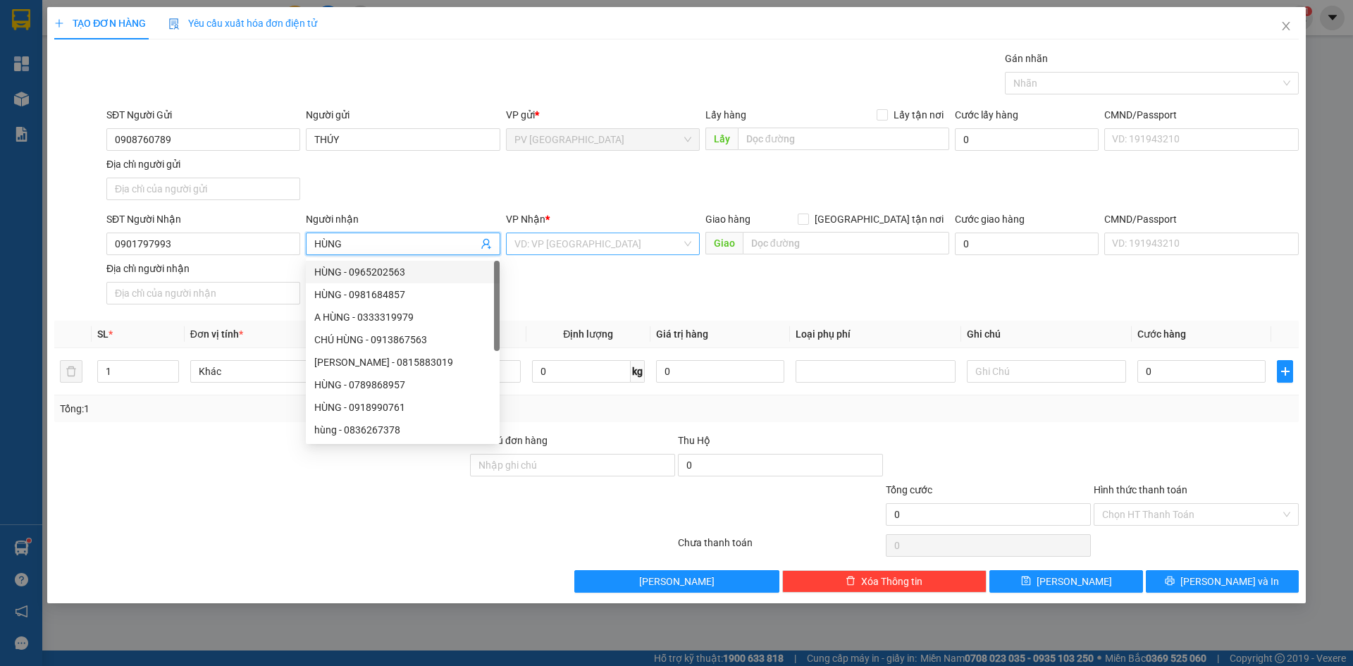
type input "HÙNG"
click at [524, 248] on input "search" at bounding box center [597, 243] width 167 height 21
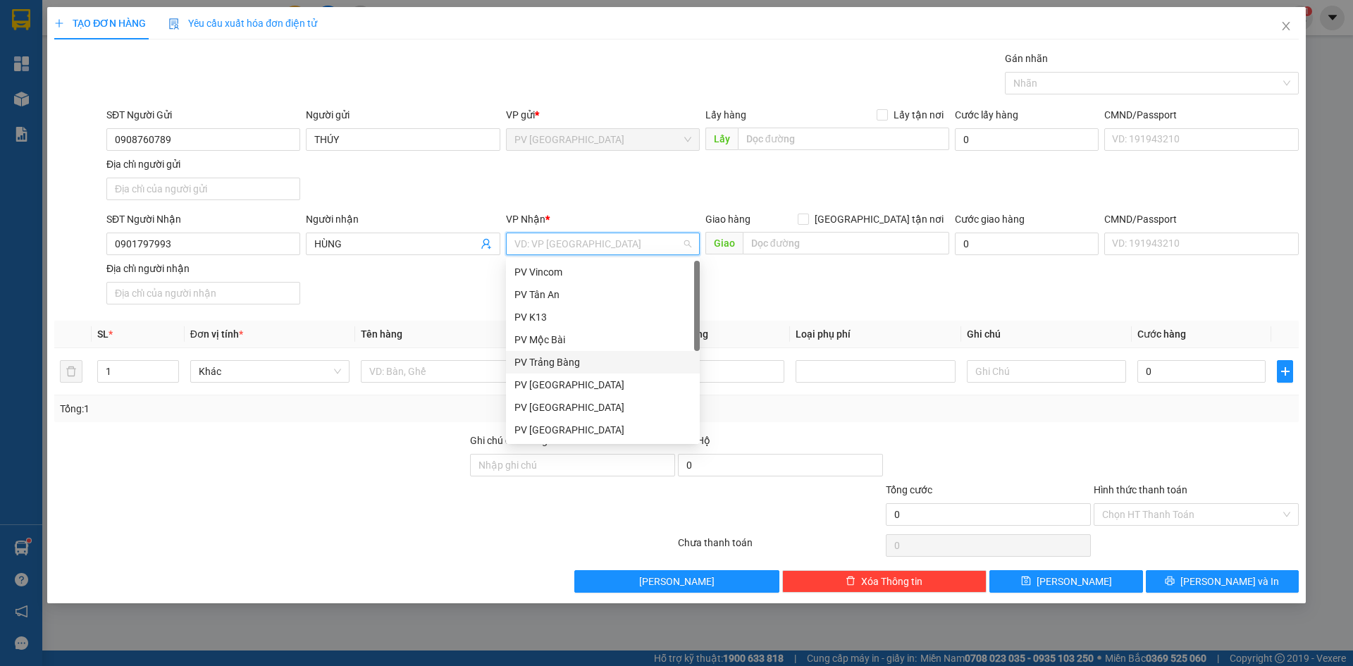
scroll to position [90, 0]
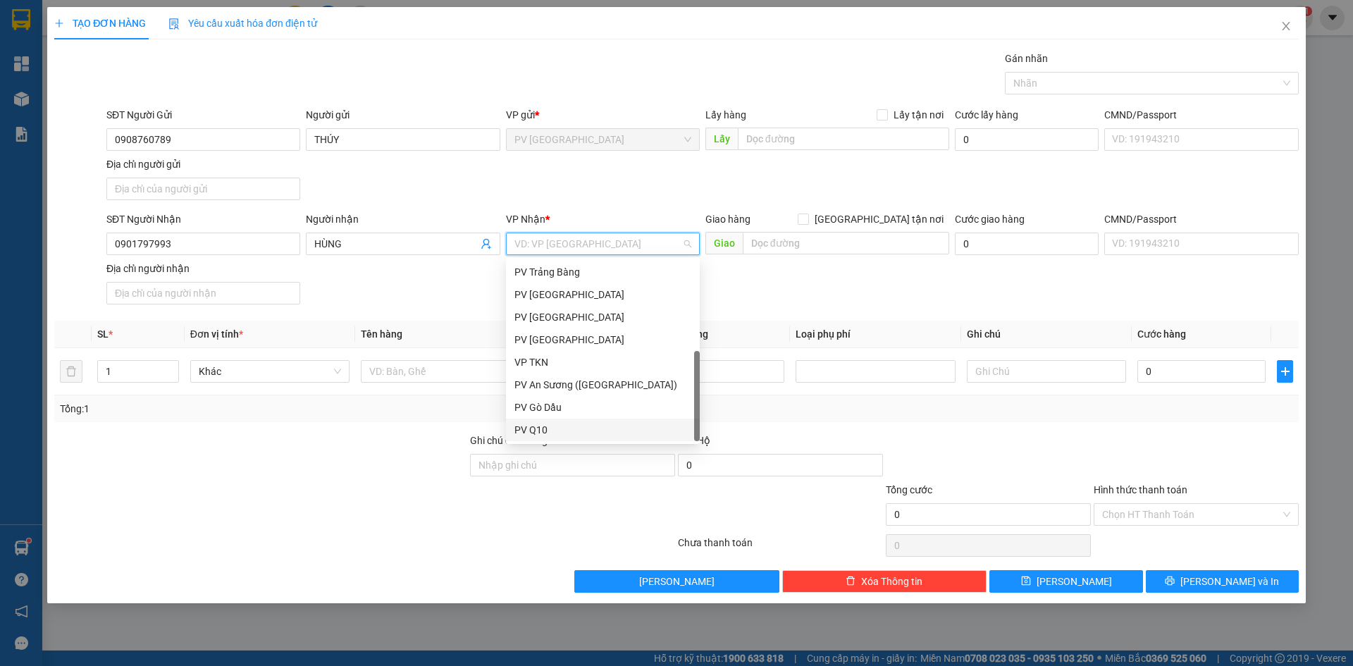
click at [551, 435] on div "PV Q10" at bounding box center [602, 430] width 177 height 16
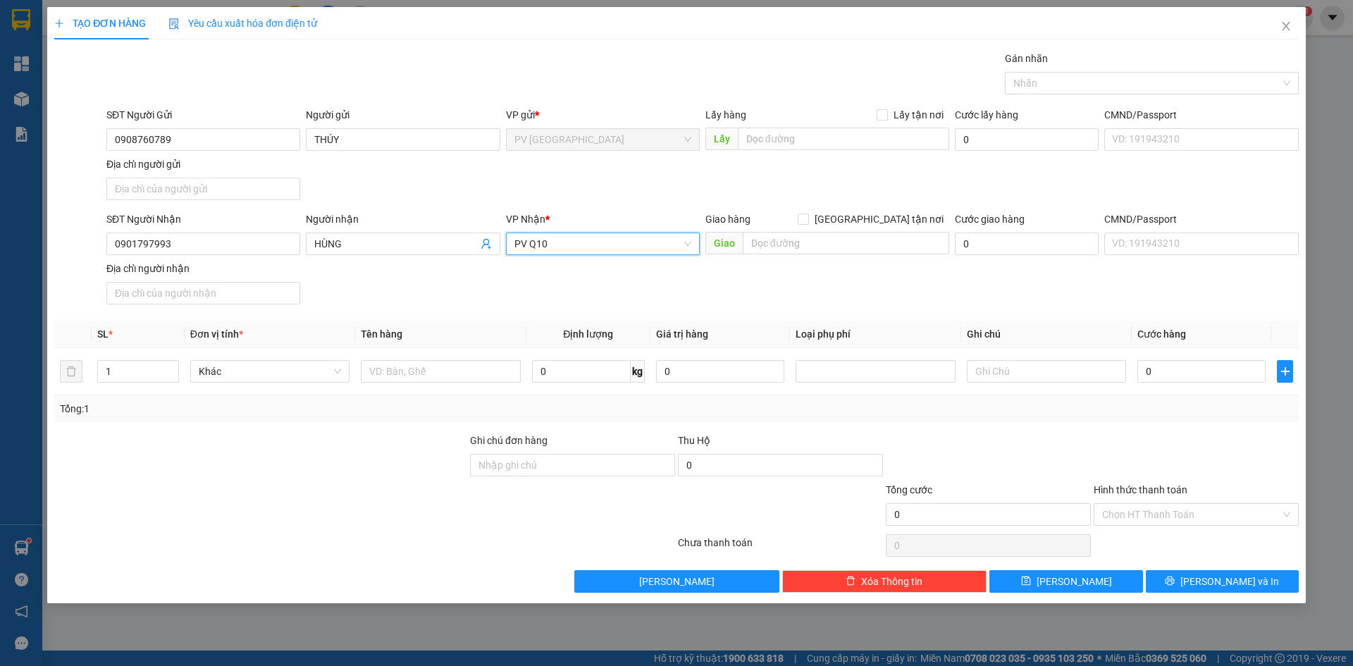
click at [354, 454] on div at bounding box center [261, 457] width 416 height 49
click at [400, 374] on input "text" at bounding box center [440, 371] width 159 height 23
type input "THÙNG MÃNG CẦU"
click at [385, 467] on div at bounding box center [261, 457] width 416 height 49
click at [1075, 373] on input "text" at bounding box center [1046, 371] width 159 height 23
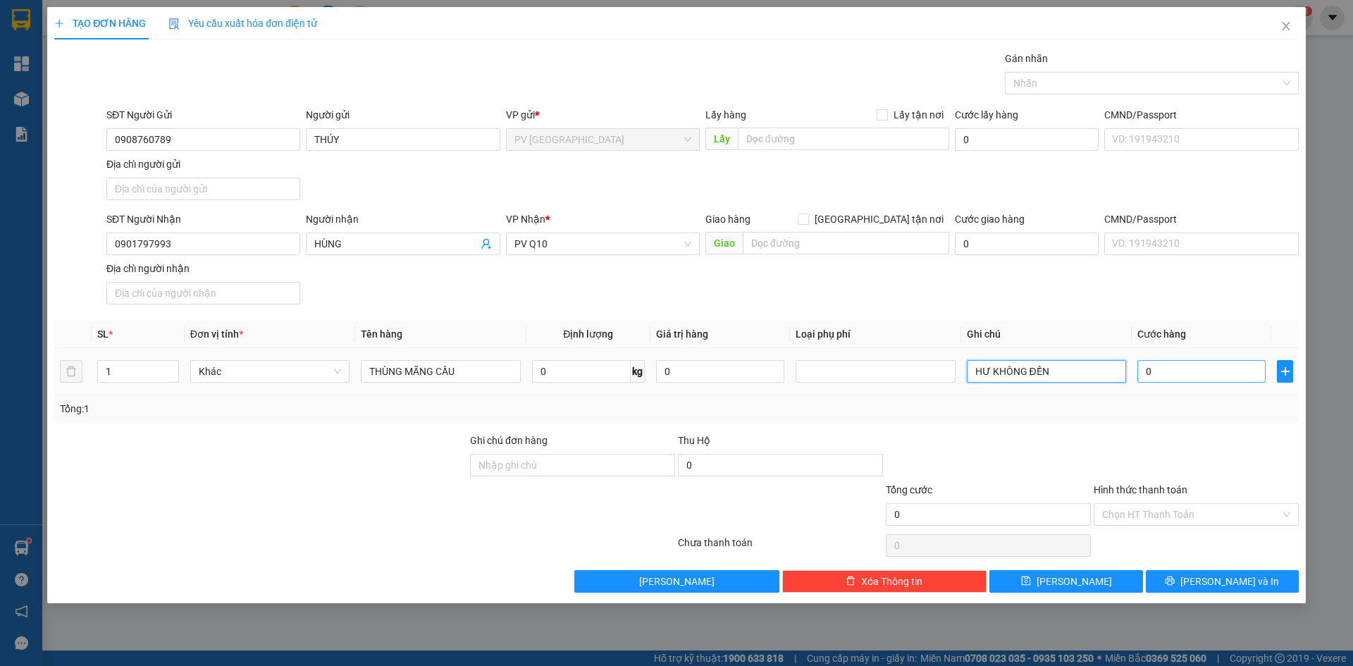
type input "HƯ KHÔNG ĐỀN"
click at [1190, 369] on input "0" at bounding box center [1201, 371] width 128 height 23
type input "4"
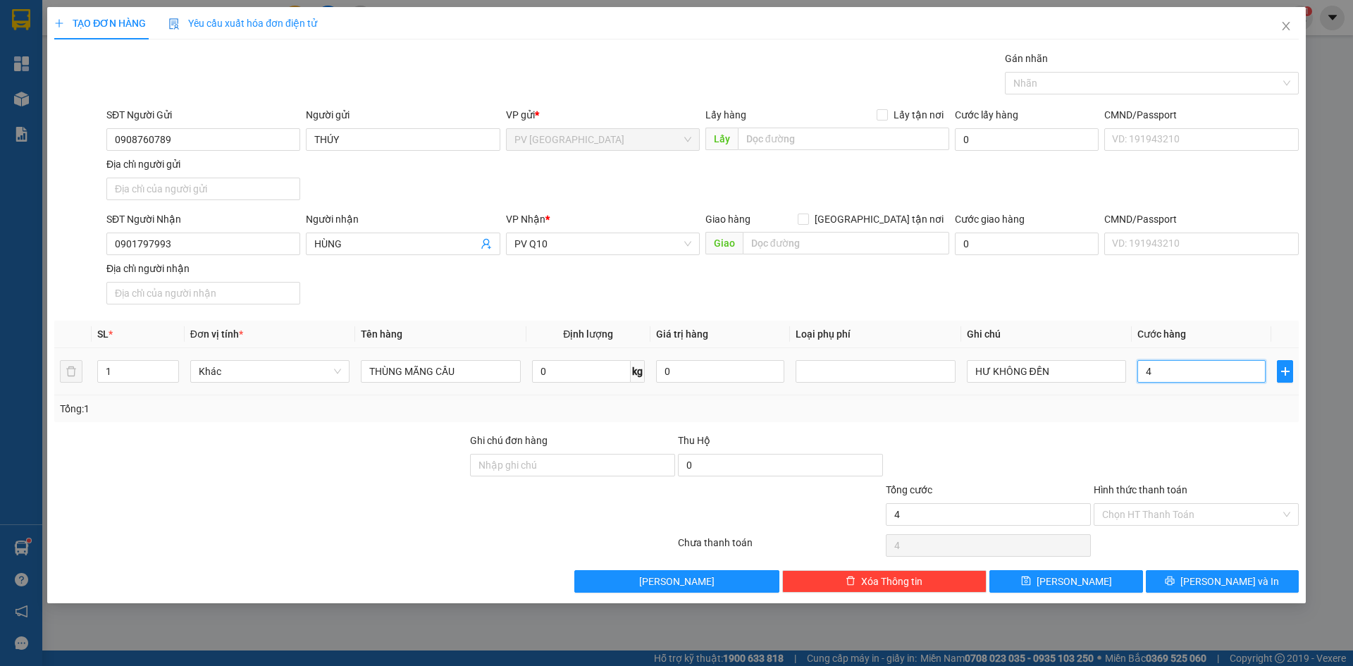
type input "40"
type input "400"
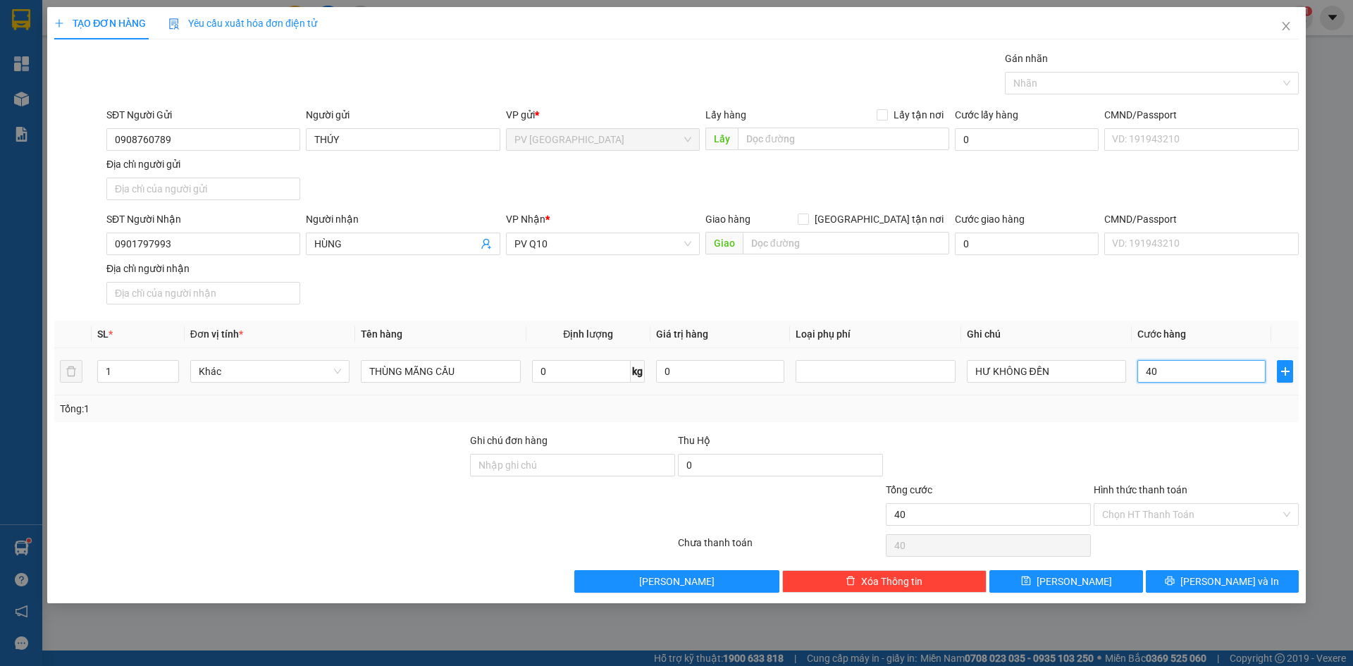
type input "400"
type input "4.000"
type input "40.000"
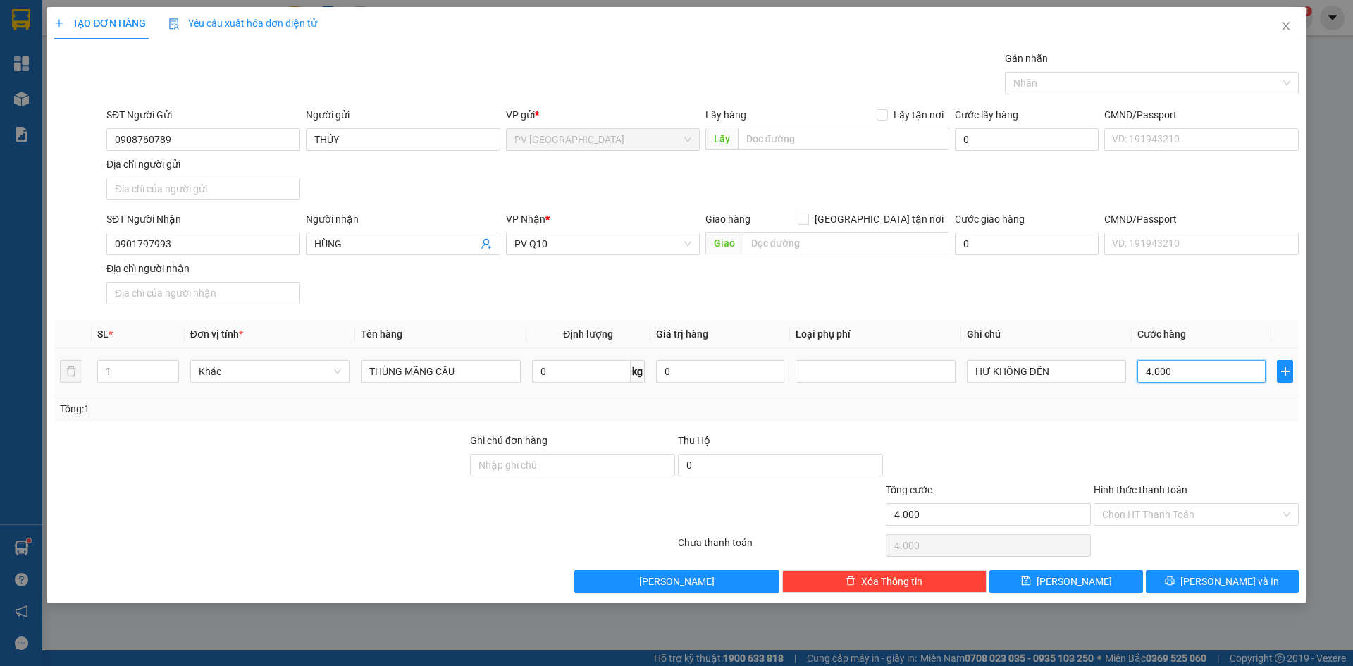
type input "40.000"
click at [1164, 433] on div at bounding box center [1196, 457] width 208 height 49
click at [1170, 509] on input "Hình thức thanh toán" at bounding box center [1191, 514] width 178 height 21
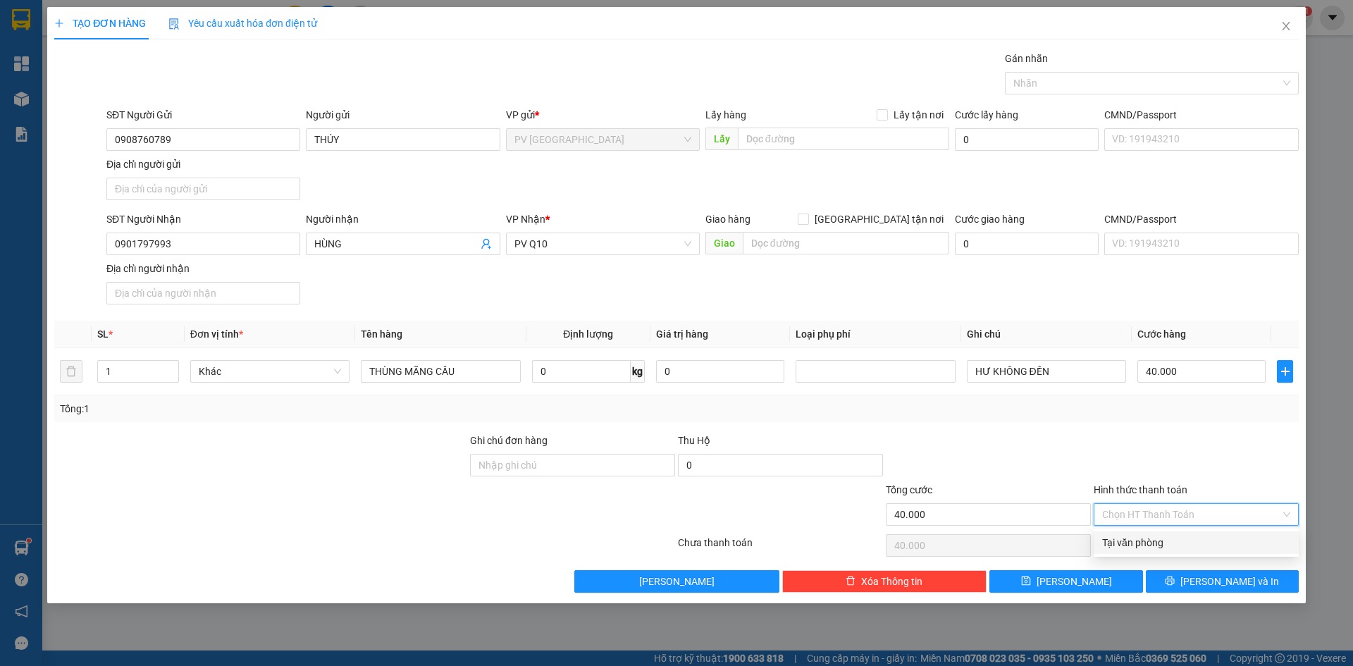
click at [1168, 538] on div "Tại văn phòng" at bounding box center [1196, 543] width 188 height 16
type input "0"
click at [1183, 477] on div at bounding box center [1196, 457] width 208 height 49
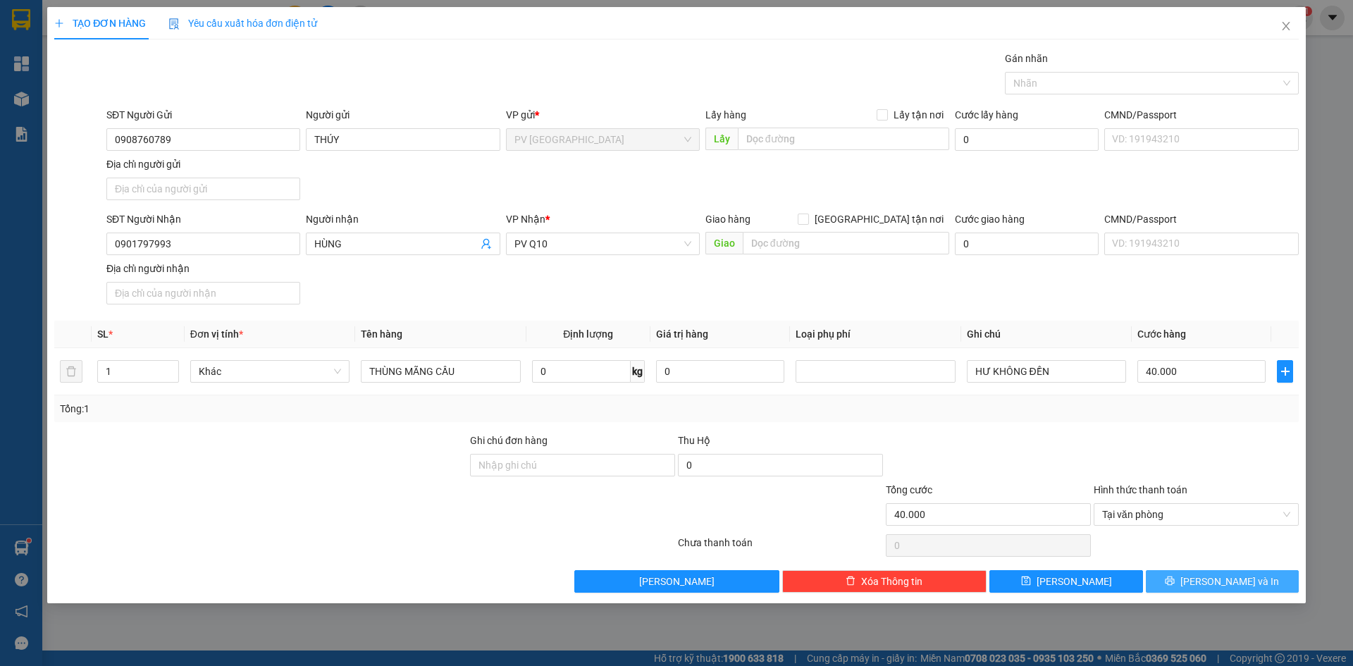
click at [1211, 586] on span "[PERSON_NAME] và In" at bounding box center [1229, 582] width 99 height 16
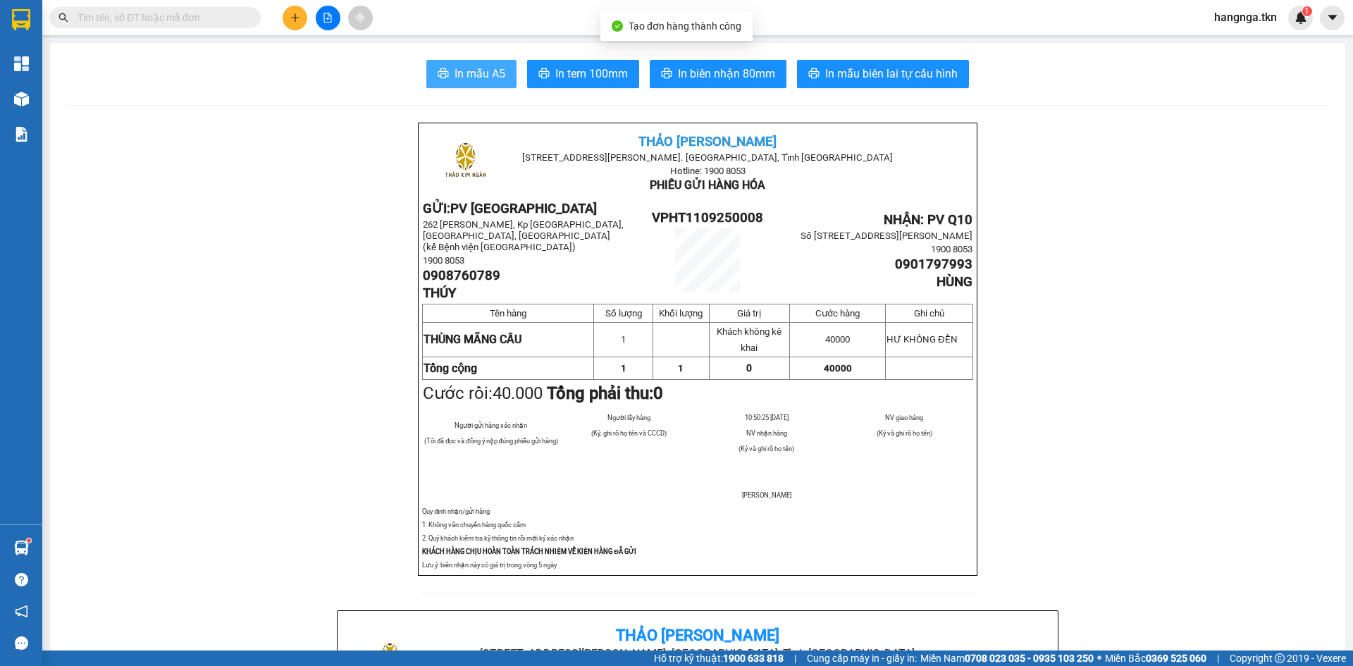
click at [460, 75] on span "In mẫu A5" at bounding box center [480, 74] width 51 height 18
click at [27, 92] on img at bounding box center [21, 99] width 15 height 15
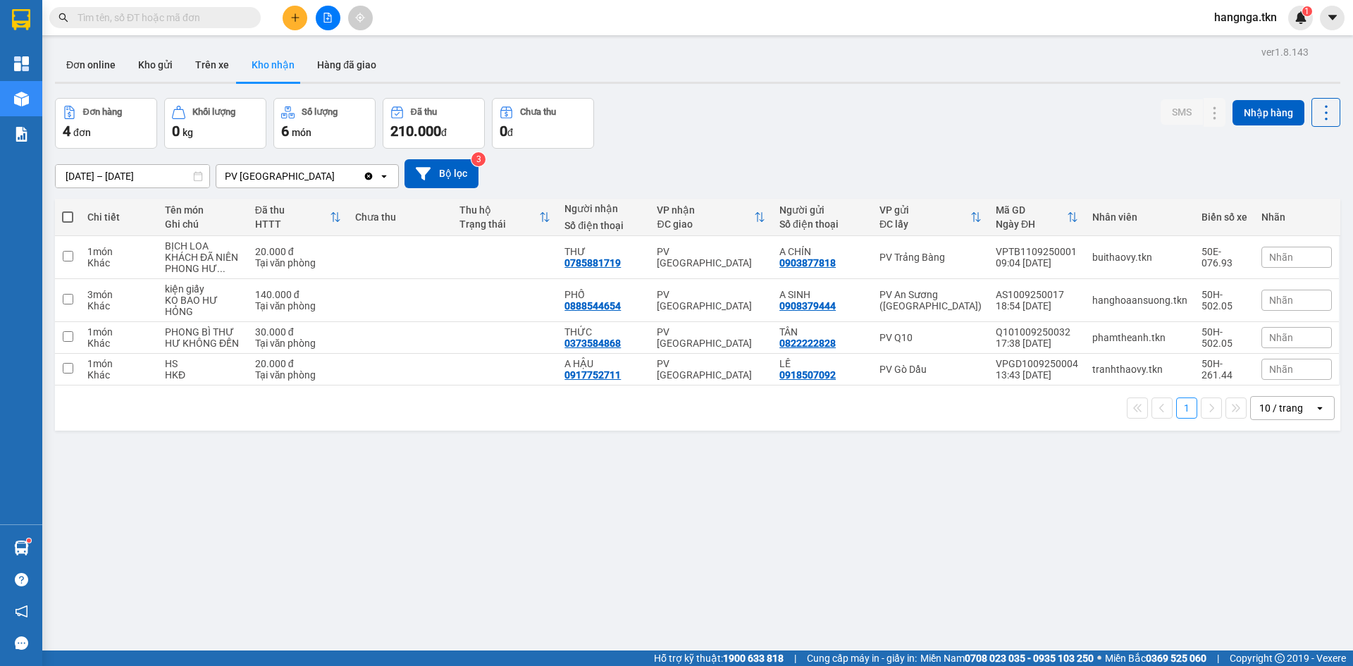
click at [609, 494] on div "ver 1.8.143 Đơn online Kho gửi Trên xe Kho nhận Hàng đã giao Đơn hàng 4 đơn Khố…" at bounding box center [697, 375] width 1297 height 666
click at [132, 75] on button "Kho gửi" at bounding box center [155, 65] width 57 height 34
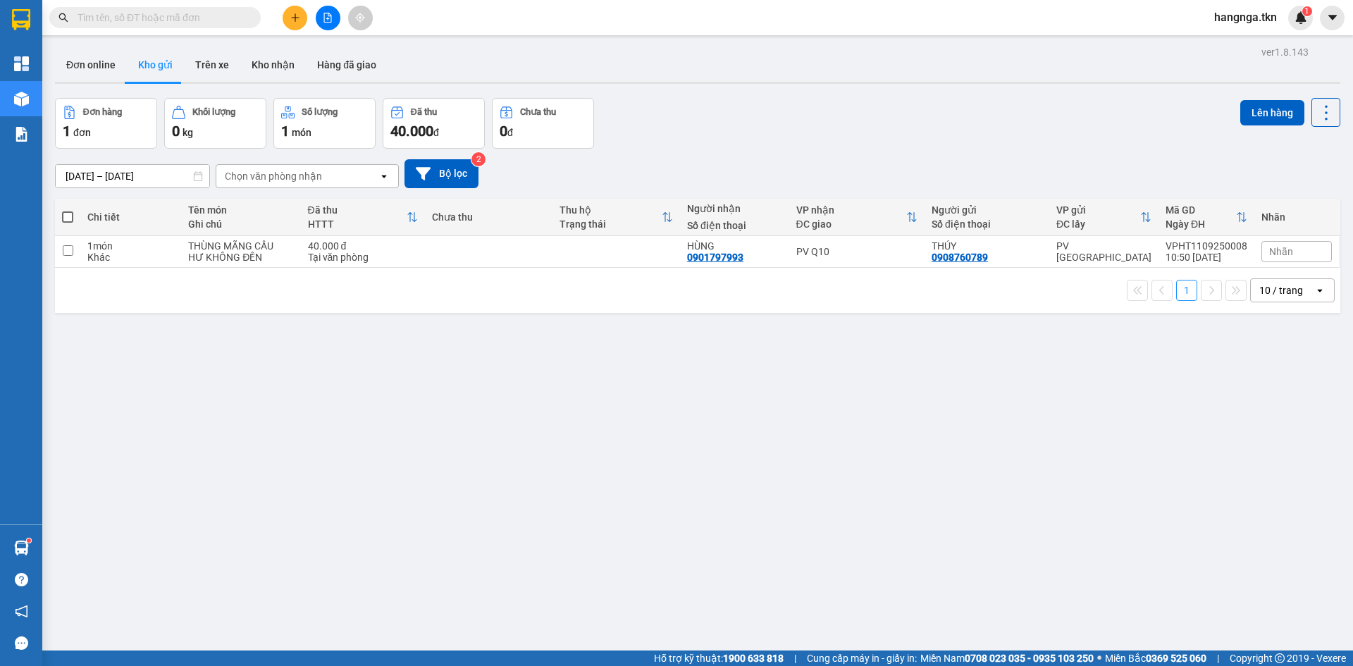
click at [390, 514] on div "ver 1.8.143 Đơn online Kho gửi Trên xe Kho nhận Hàng đã giao Đơn hàng 1 đơn Khố…" at bounding box center [697, 375] width 1297 height 666
drag, startPoint x: 238, startPoint y: 257, endPoint x: 253, endPoint y: 266, distance: 17.7
click at [248, 263] on div "HƯ KHÔNG ĐỀN" at bounding box center [240, 257] width 105 height 11
checkbox input "true"
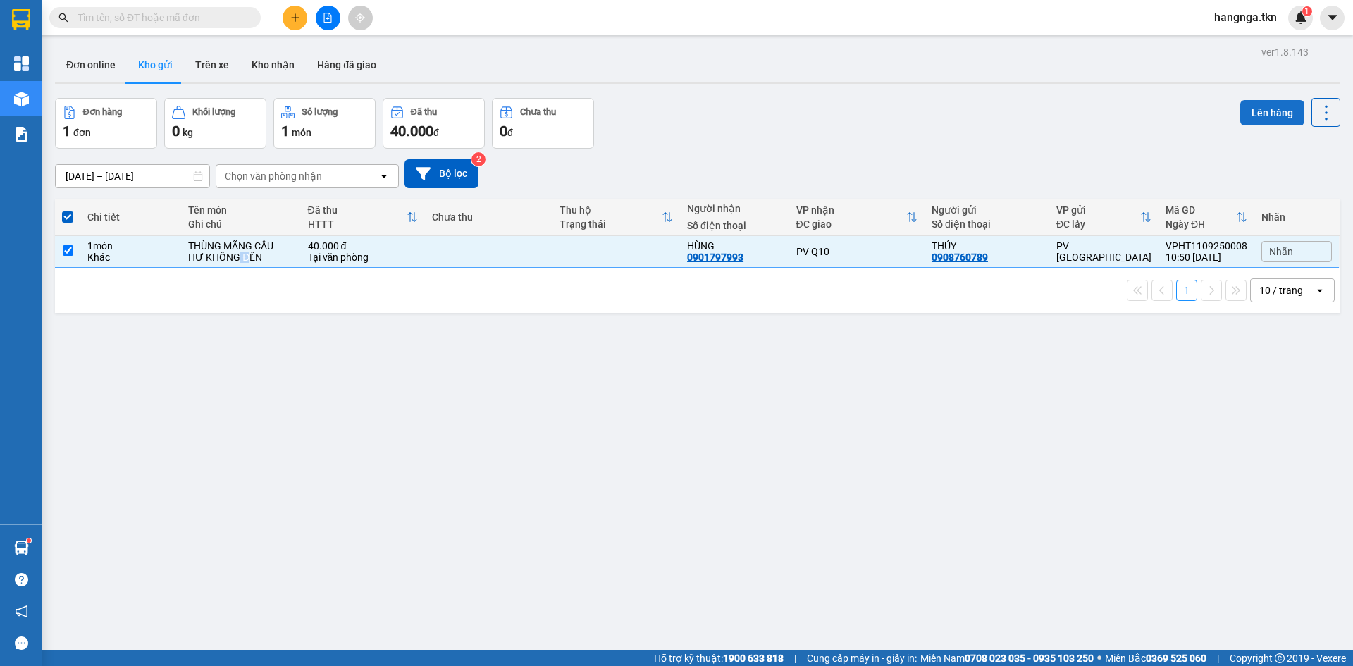
click at [1255, 118] on button "Lên hàng" at bounding box center [1272, 112] width 64 height 25
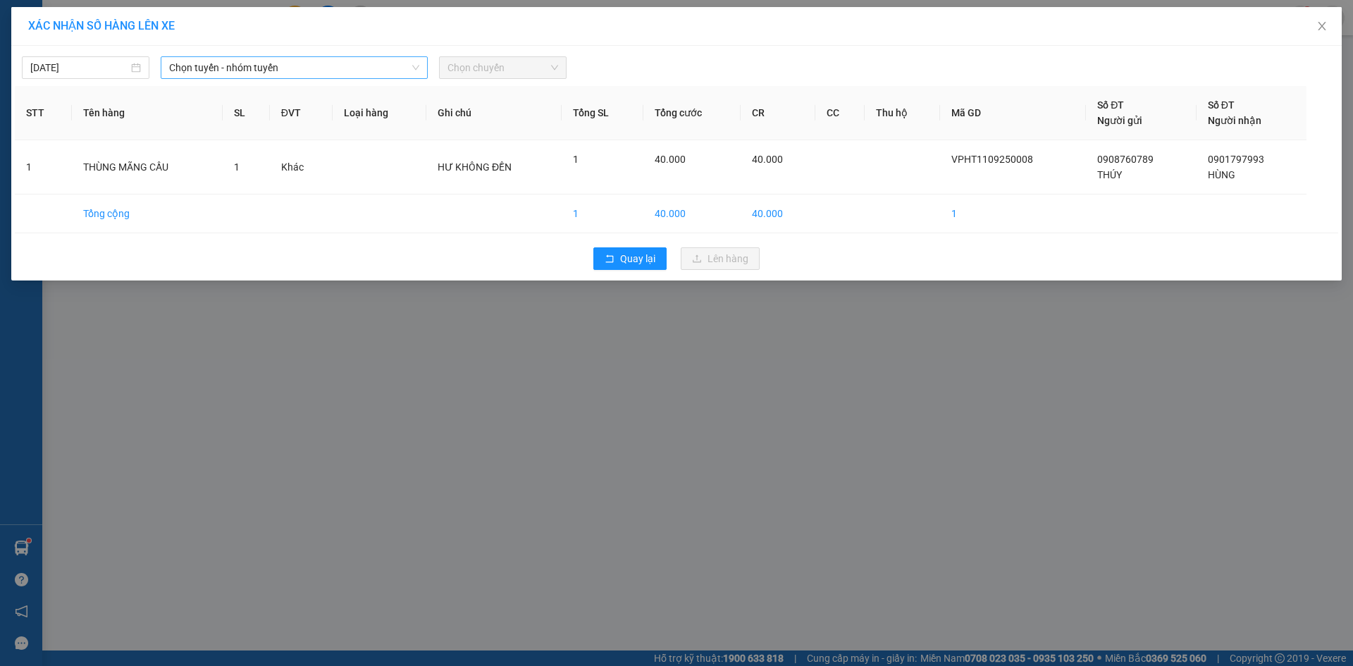
click at [347, 75] on span "Chọn tuyến - nhóm tuyến" at bounding box center [294, 67] width 250 height 21
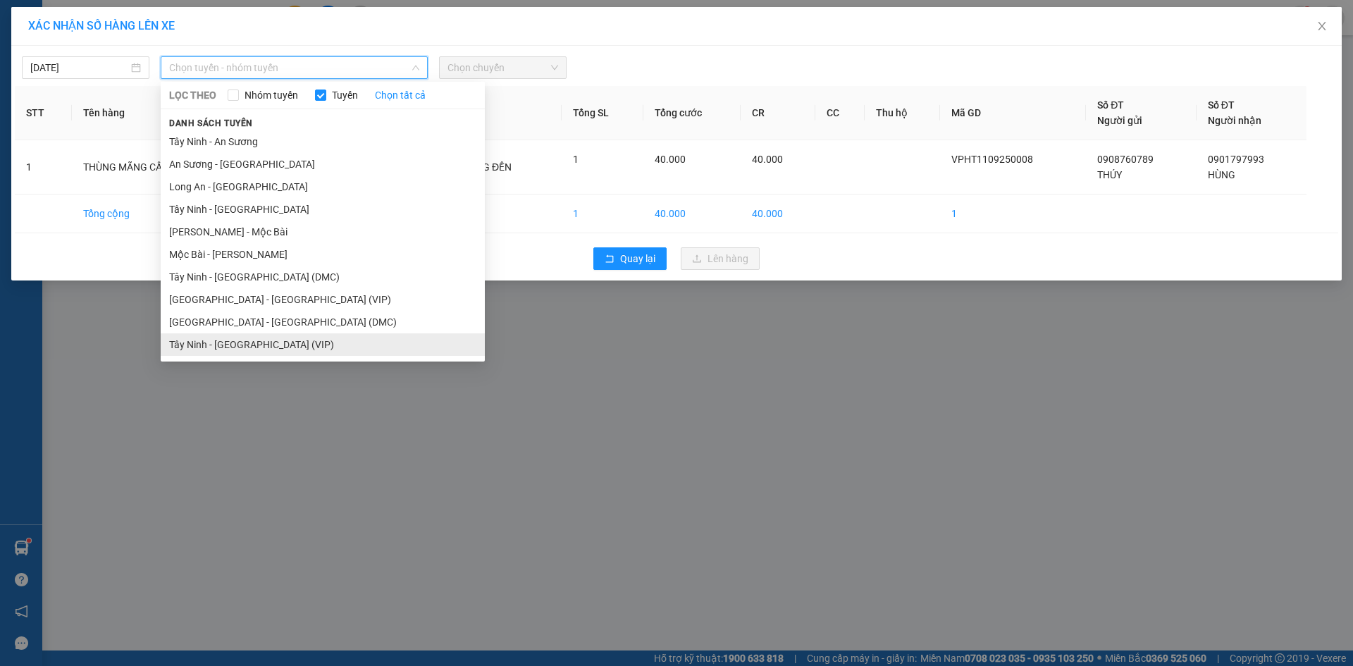
click at [317, 345] on li "Tây Ninh - [GEOGRAPHIC_DATA] (VIP)" at bounding box center [323, 344] width 324 height 23
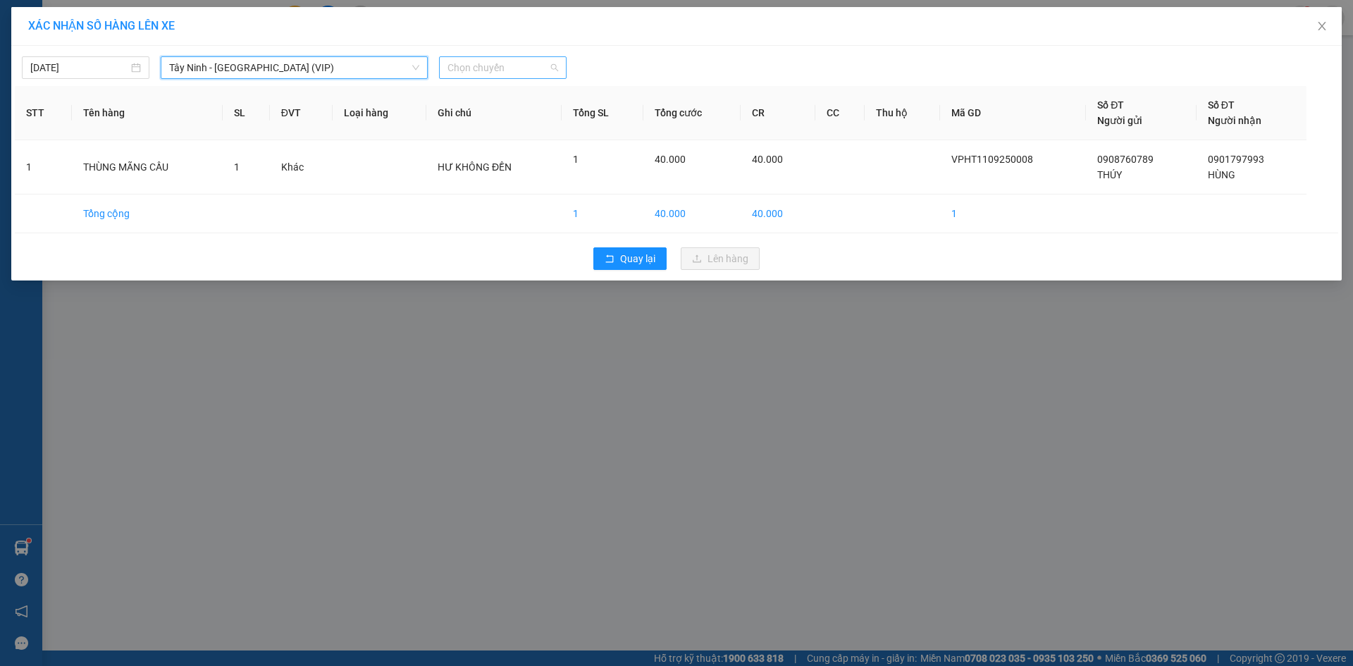
click at [478, 68] on span "Chọn chuyến" at bounding box center [503, 67] width 111 height 21
type input "337"
click at [470, 124] on div "10:35 (TC) - 50H-503.37" at bounding box center [503, 119] width 110 height 16
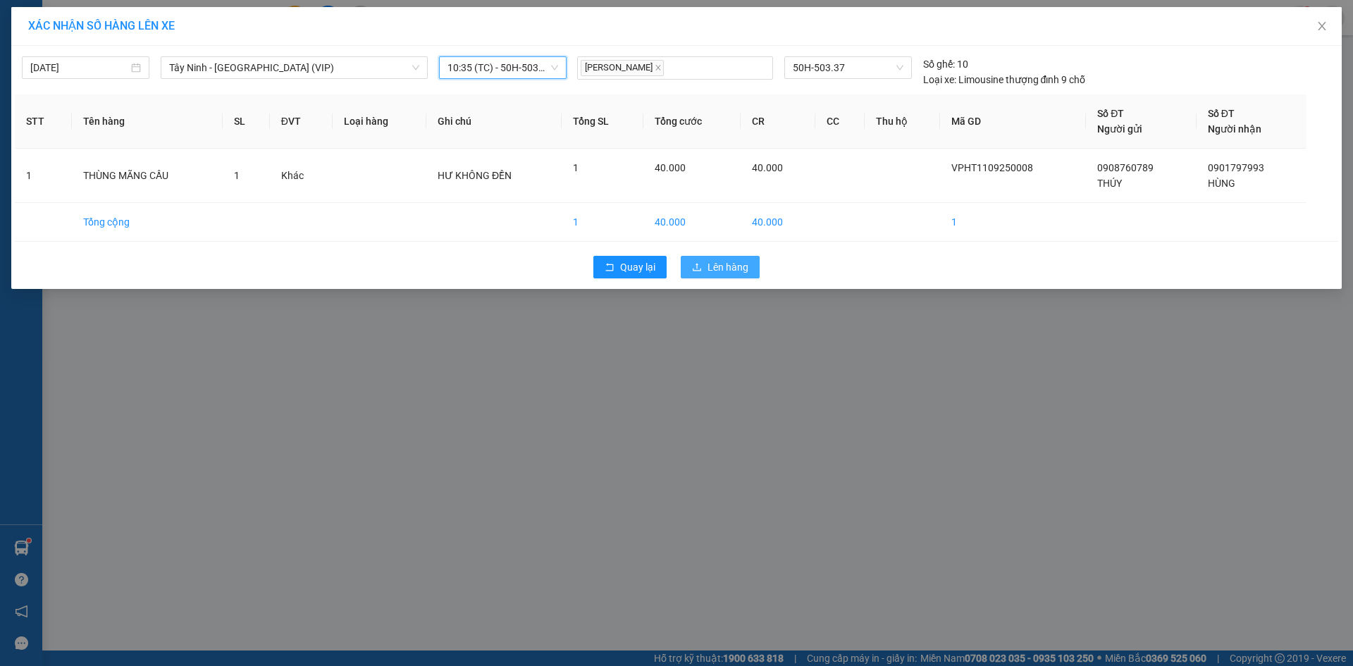
click at [719, 273] on span "Lên hàng" at bounding box center [728, 267] width 41 height 16
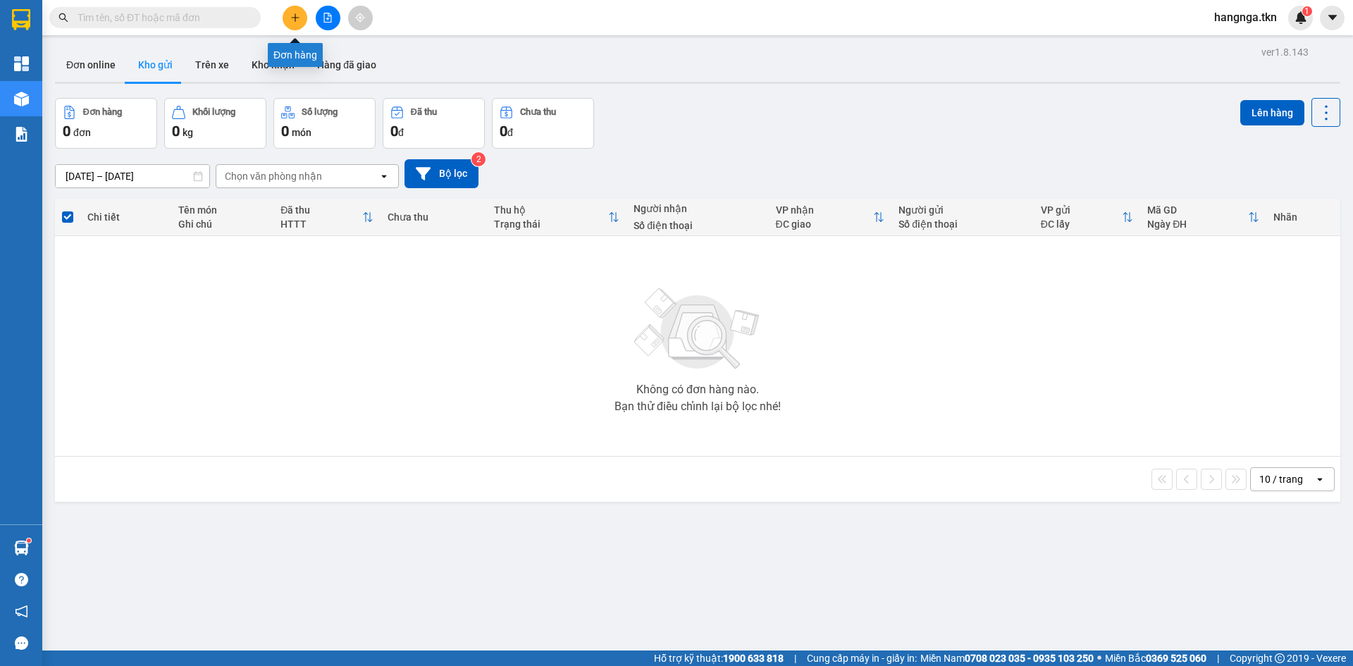
click at [289, 22] on button at bounding box center [295, 18] width 25 height 25
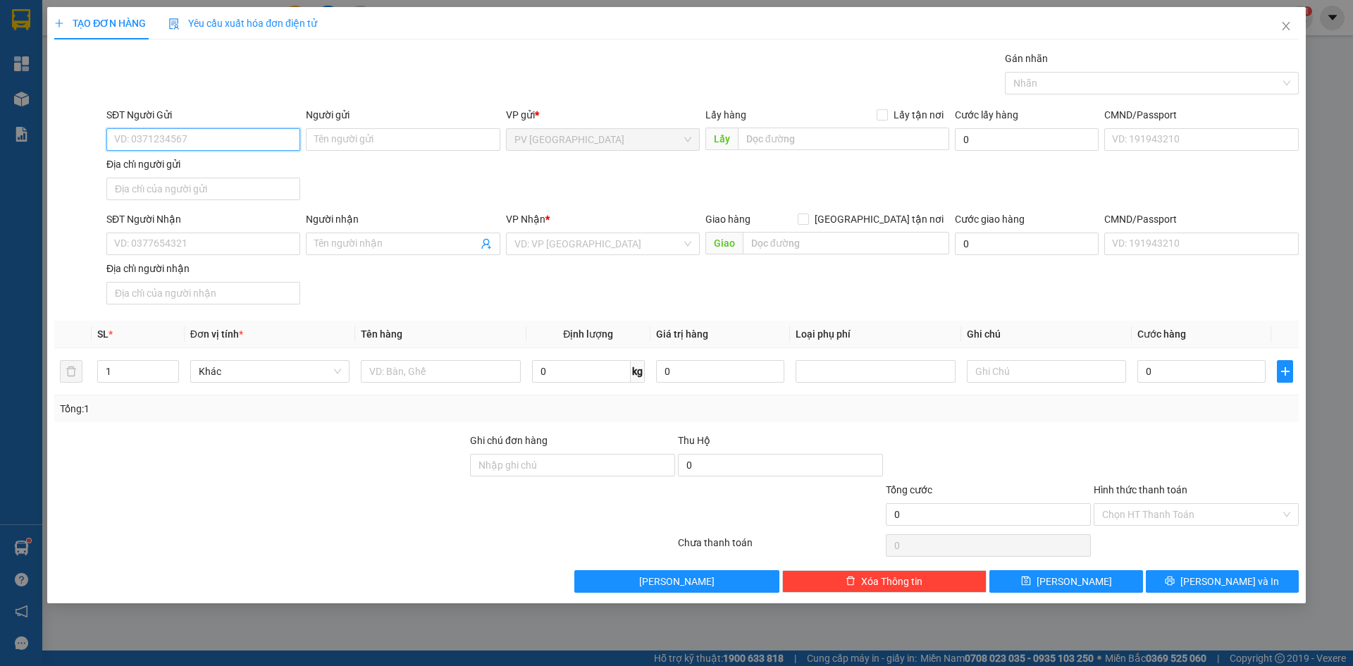
click at [209, 143] on input "SĐT Người Gửi" at bounding box center [203, 139] width 194 height 23
type input "0908861243"
click at [364, 147] on input "Người gửi" at bounding box center [403, 139] width 194 height 23
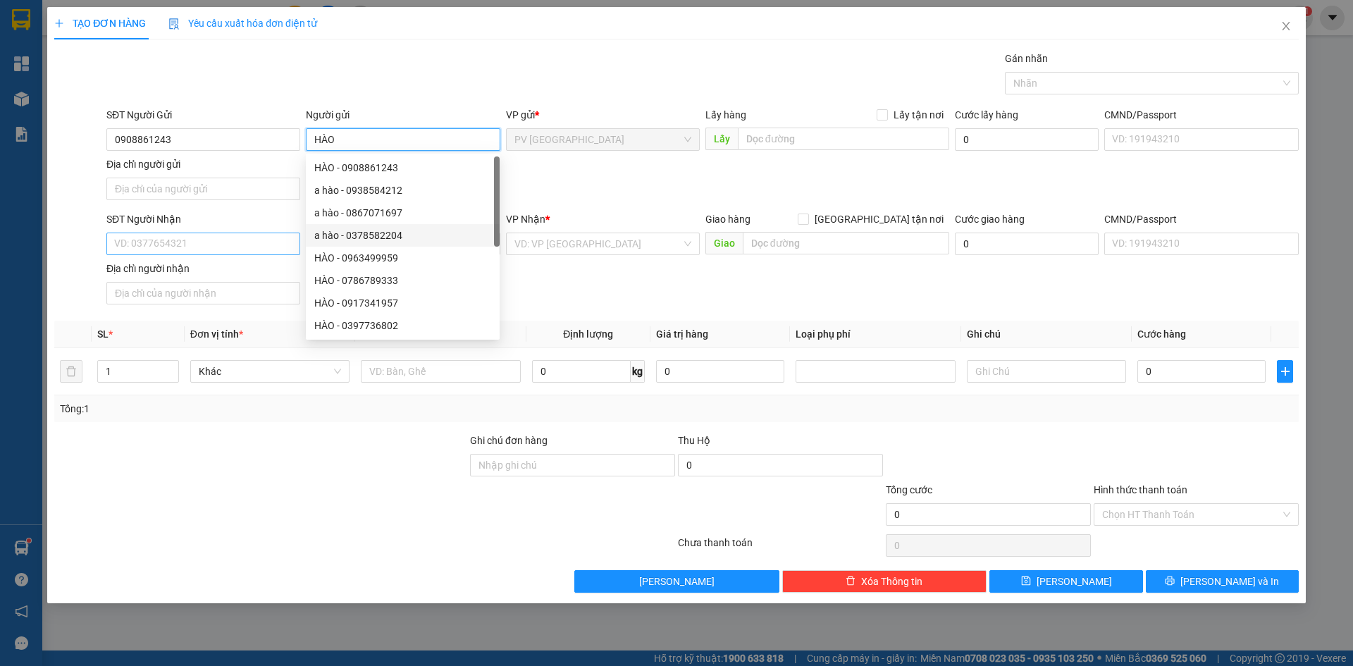
type input "HÀO"
click at [218, 236] on input "SĐT Người Nhận" at bounding box center [203, 244] width 194 height 23
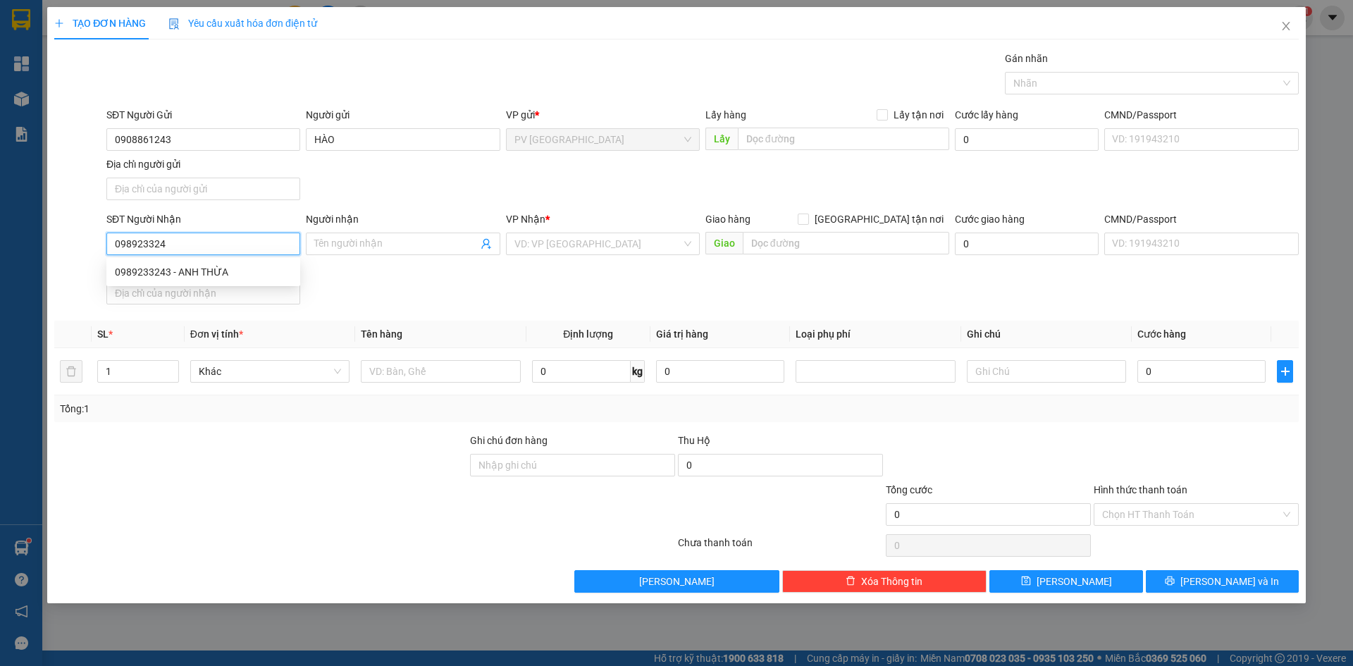
type input "0989233243"
click at [218, 273] on div "0989233243 - ANH THỪA" at bounding box center [203, 272] width 177 height 16
type input "[DEMOGRAPHIC_DATA]"
type input "20.000"
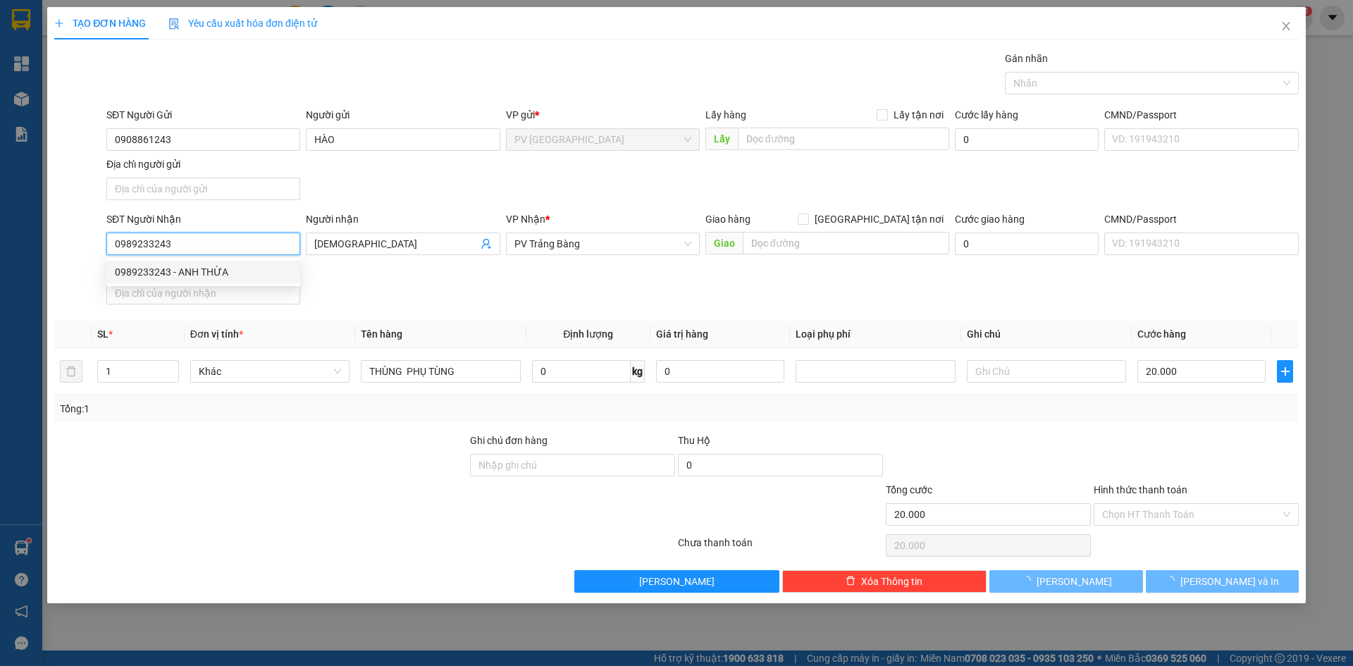
type input "0989233243"
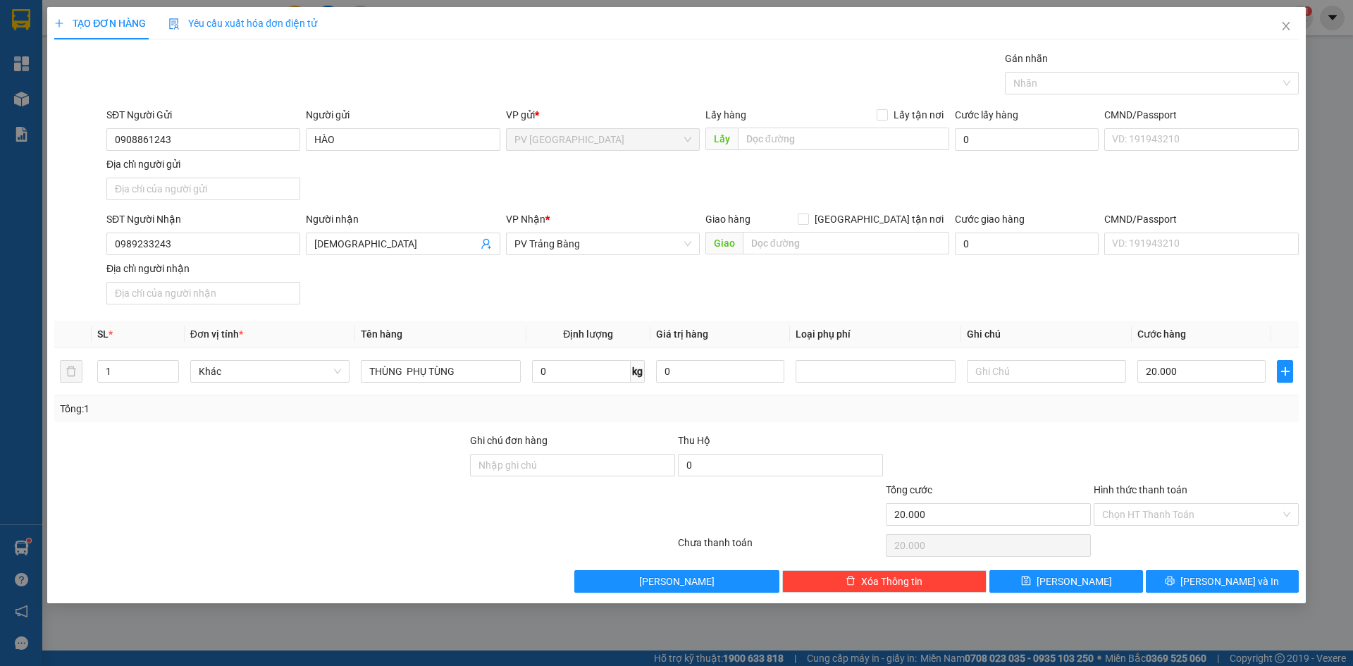
click at [373, 300] on div "SĐT Người Nhận 0989233243 Người nhận ANH THỪA VP Nhận * PV Trảng Bàng Giao hàng…" at bounding box center [703, 260] width 1198 height 99
click at [440, 471] on div at bounding box center [261, 457] width 416 height 49
drag, startPoint x: 475, startPoint y: 377, endPoint x: 348, endPoint y: 370, distance: 127.1
click at [348, 370] on tr "1 Khác THÙNG PHỤ TÙNG 0 kg 0 20.000" at bounding box center [676, 371] width 1245 height 47
type input "PHỤ TÙNG"
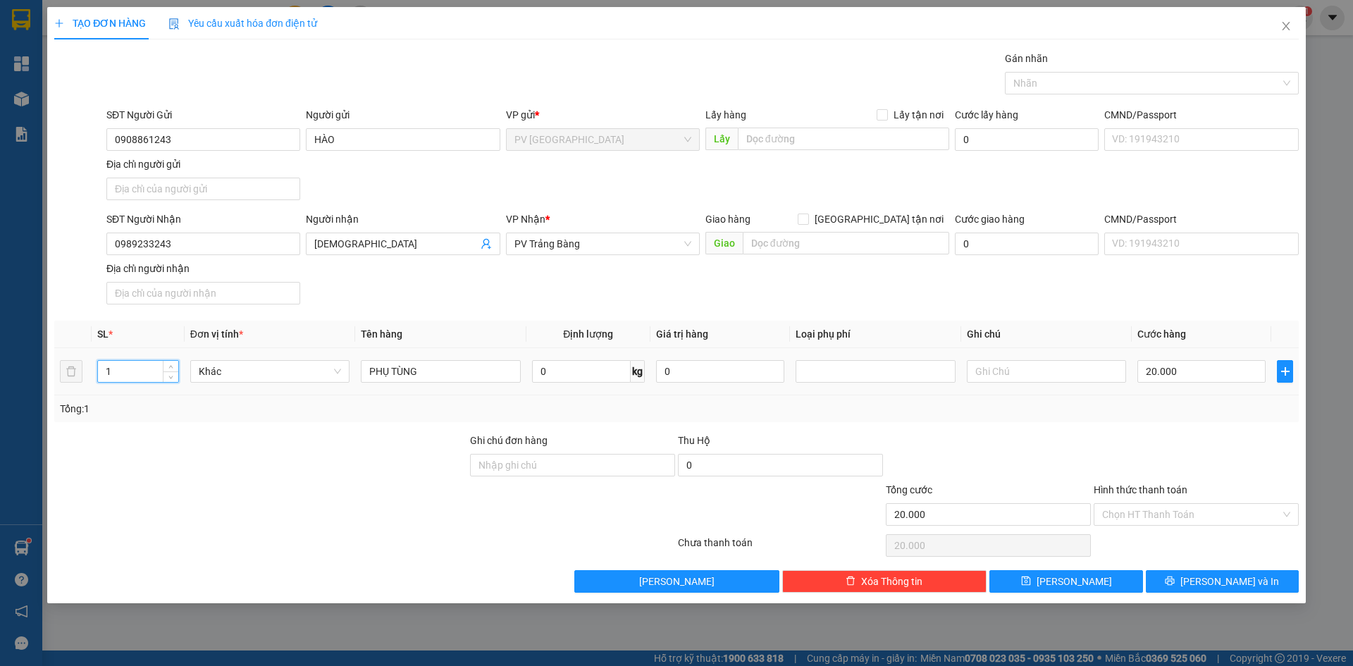
click at [161, 362] on input "1" at bounding box center [138, 371] width 80 height 21
type input "4"
click at [1012, 375] on input "text" at bounding box center [1046, 371] width 159 height 23
type input "0"
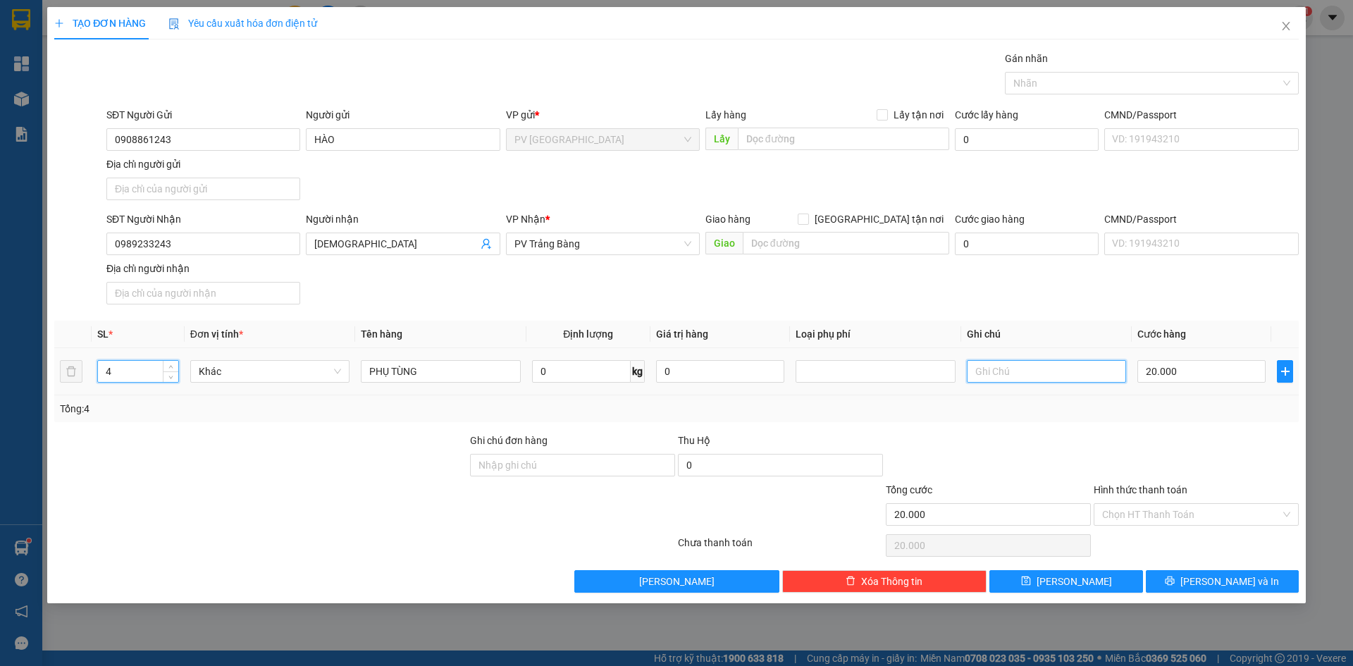
type input "0"
click at [1049, 380] on input "text" at bounding box center [1046, 371] width 159 height 23
type input "HƯ KHÔNG ĐỀN"
click at [1196, 367] on input "0" at bounding box center [1201, 371] width 128 height 23
type input "1"
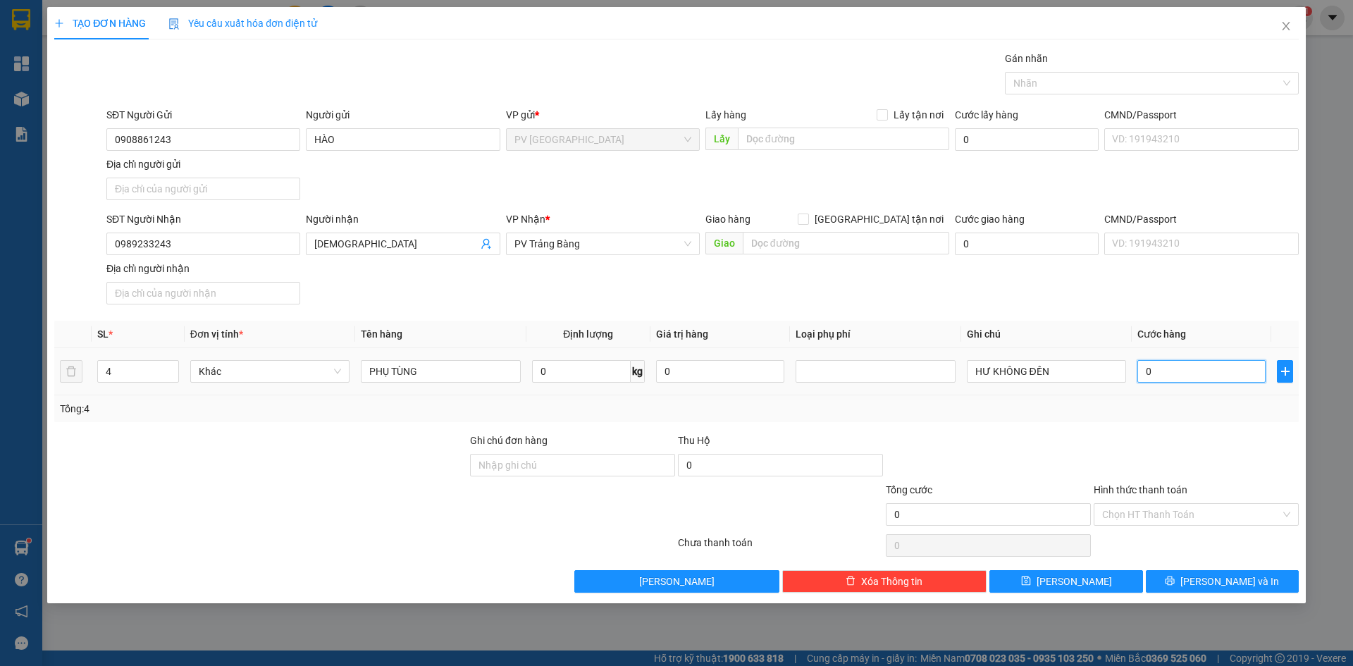
type input "1"
type input "12"
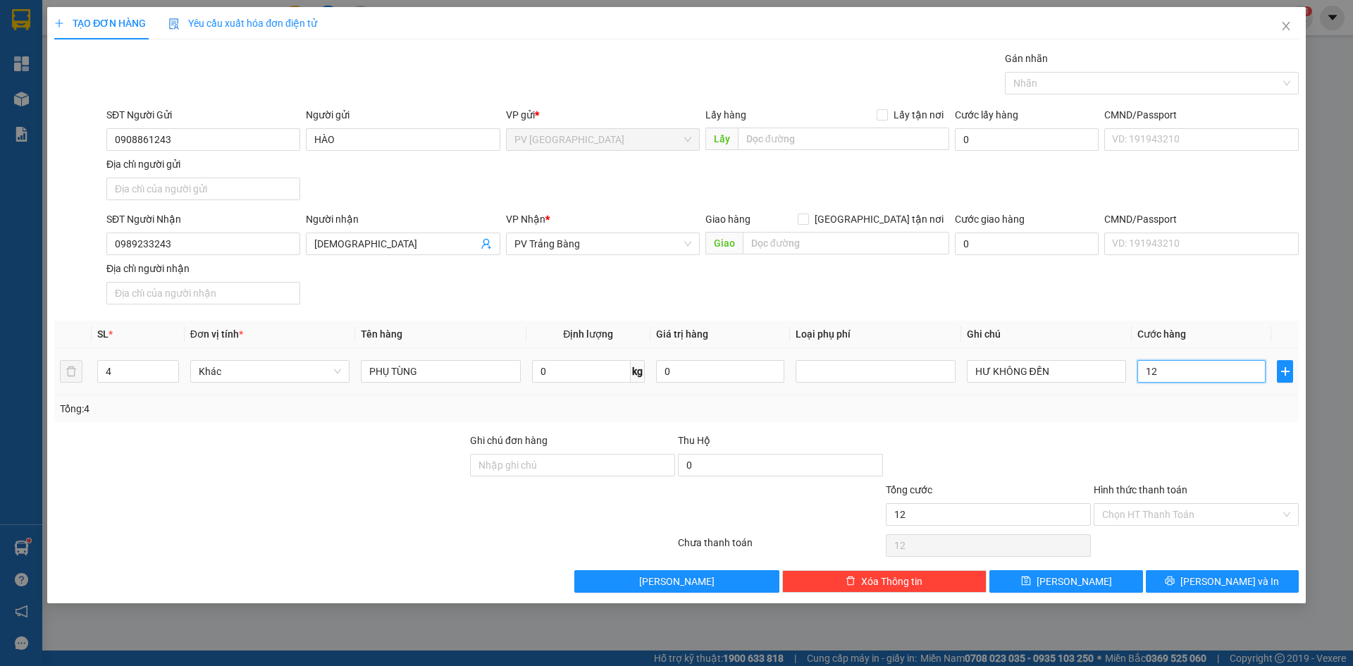
type input "120"
type input "1.200"
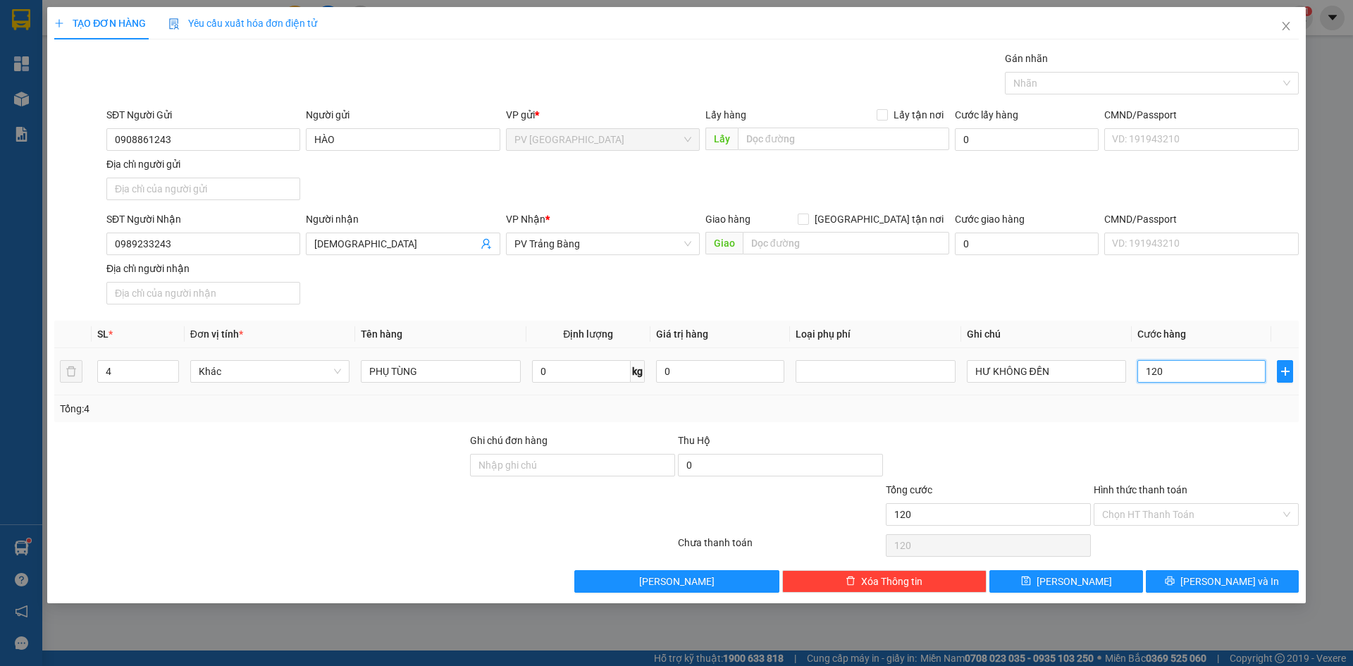
type input "1.200"
type input "12.000"
type input "120.000"
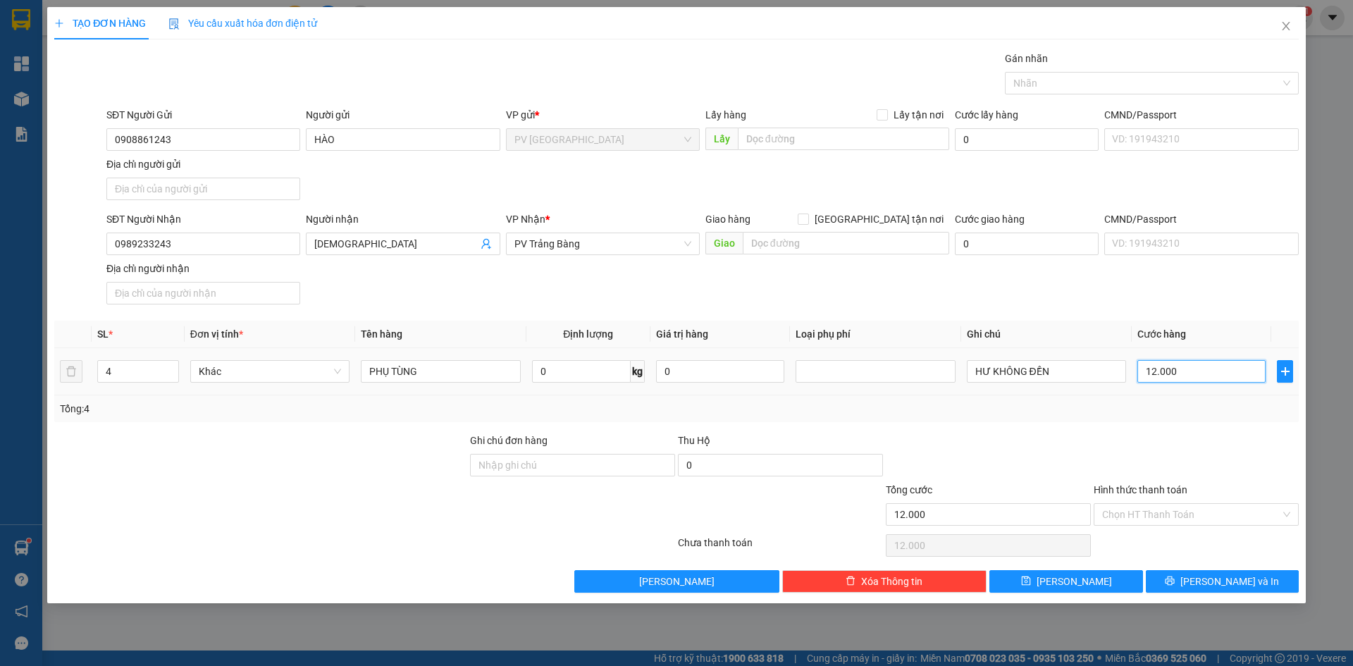
type input "120.000"
click at [1185, 428] on div "Transit Pickup Surcharge Ids Transit Deliver Surcharge Ids Transit Deliver Surc…" at bounding box center [676, 322] width 1245 height 542
click at [1183, 508] on input "Hình thức thanh toán" at bounding box center [1191, 514] width 178 height 21
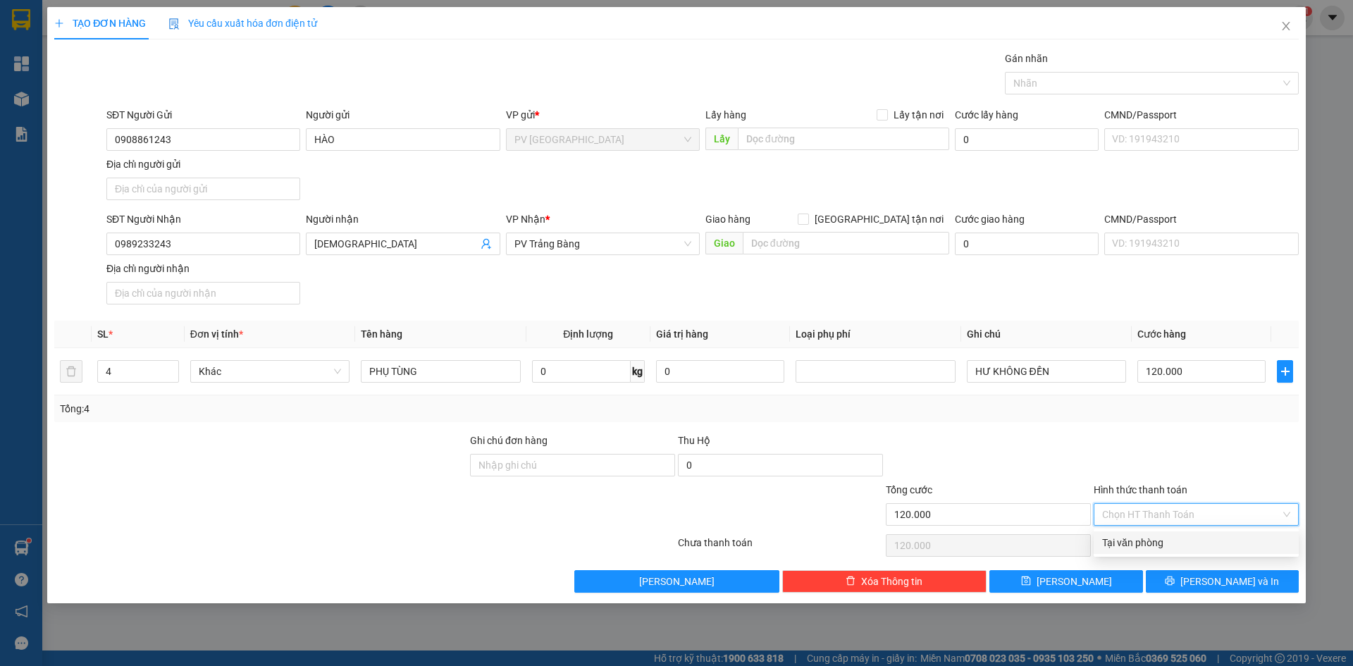
click at [1161, 540] on div "Tại văn phòng" at bounding box center [1196, 543] width 188 height 16
type input "0"
click at [1165, 452] on div at bounding box center [1196, 457] width 208 height 49
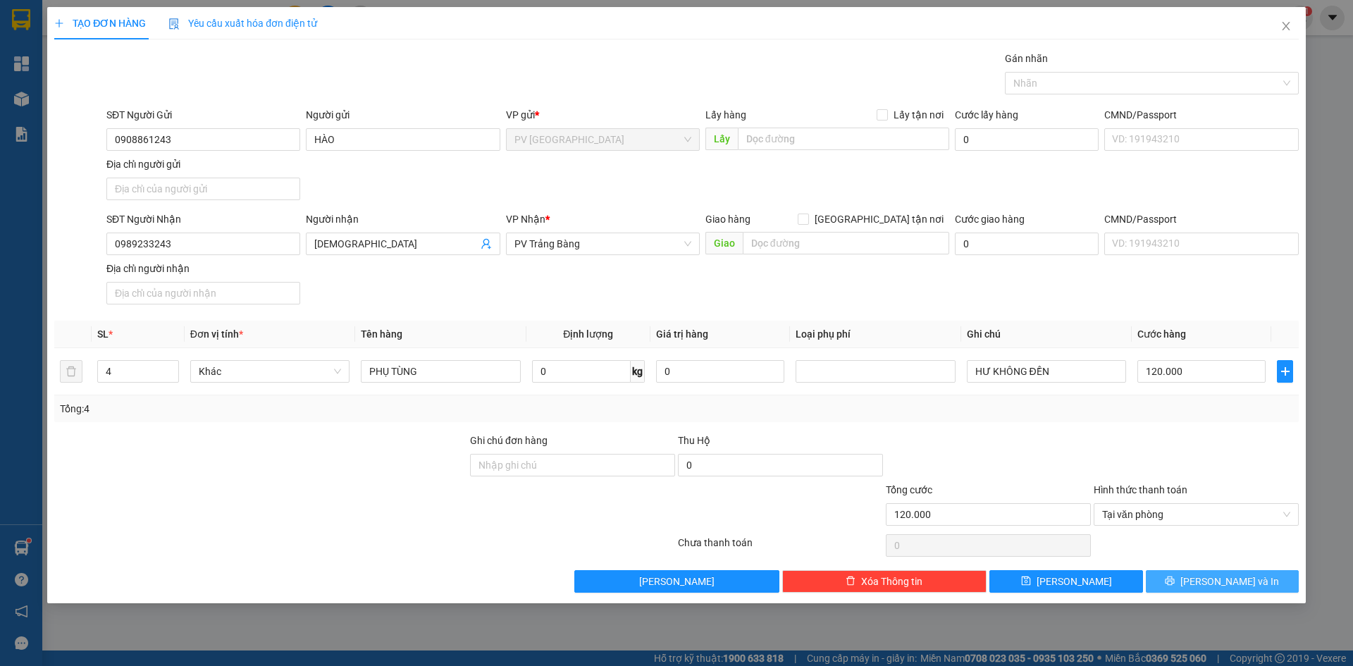
click at [1194, 581] on button "[PERSON_NAME] và In" at bounding box center [1222, 581] width 153 height 23
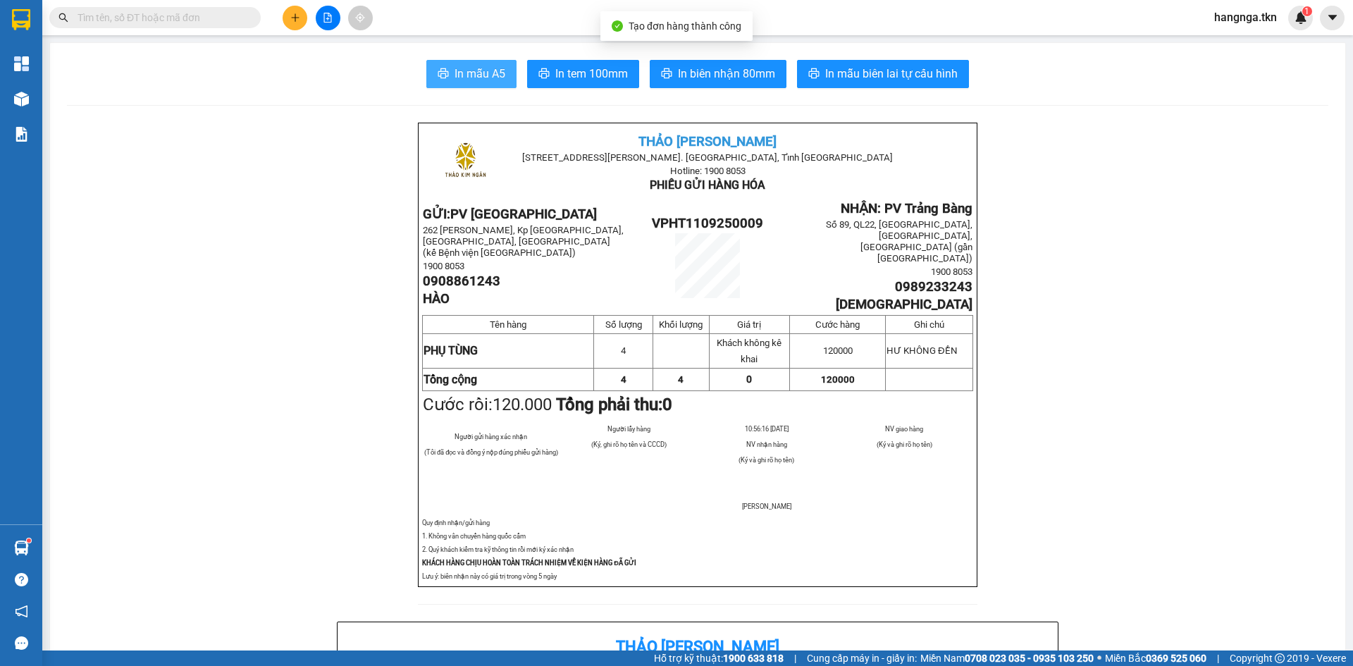
click at [474, 81] on span "In mẫu A5" at bounding box center [480, 74] width 51 height 18
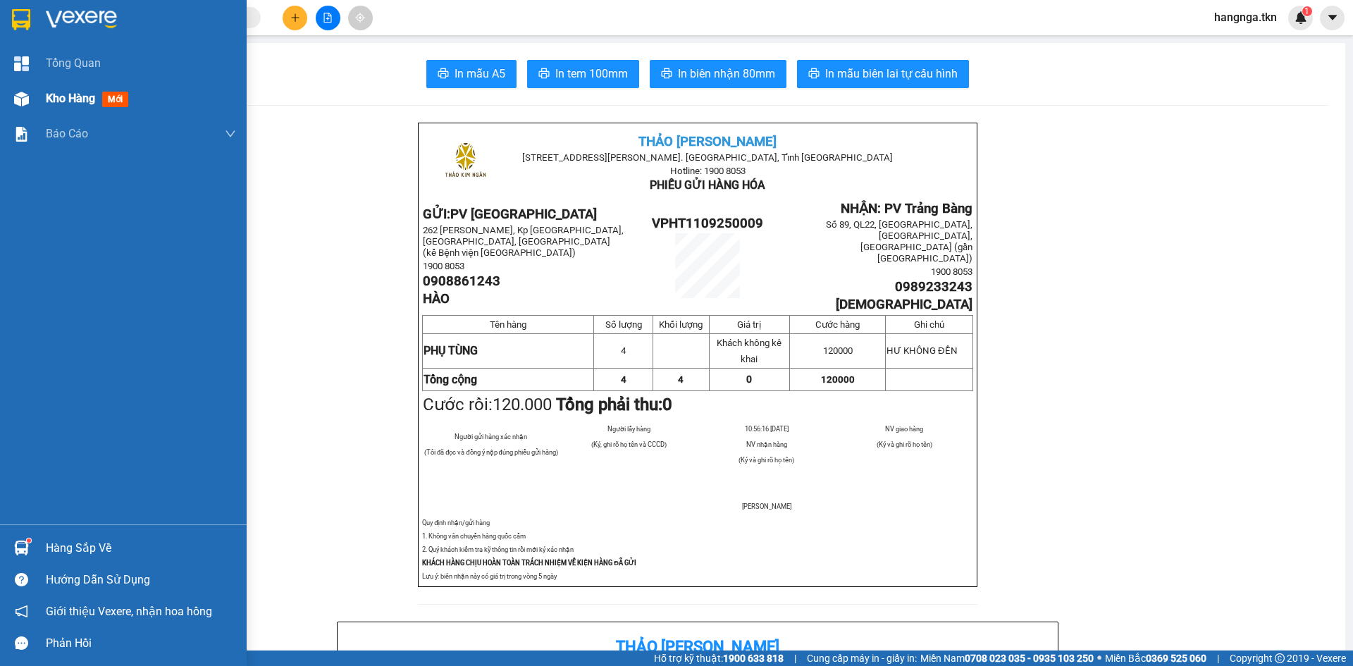
click at [50, 95] on span "Kho hàng" at bounding box center [70, 98] width 49 height 13
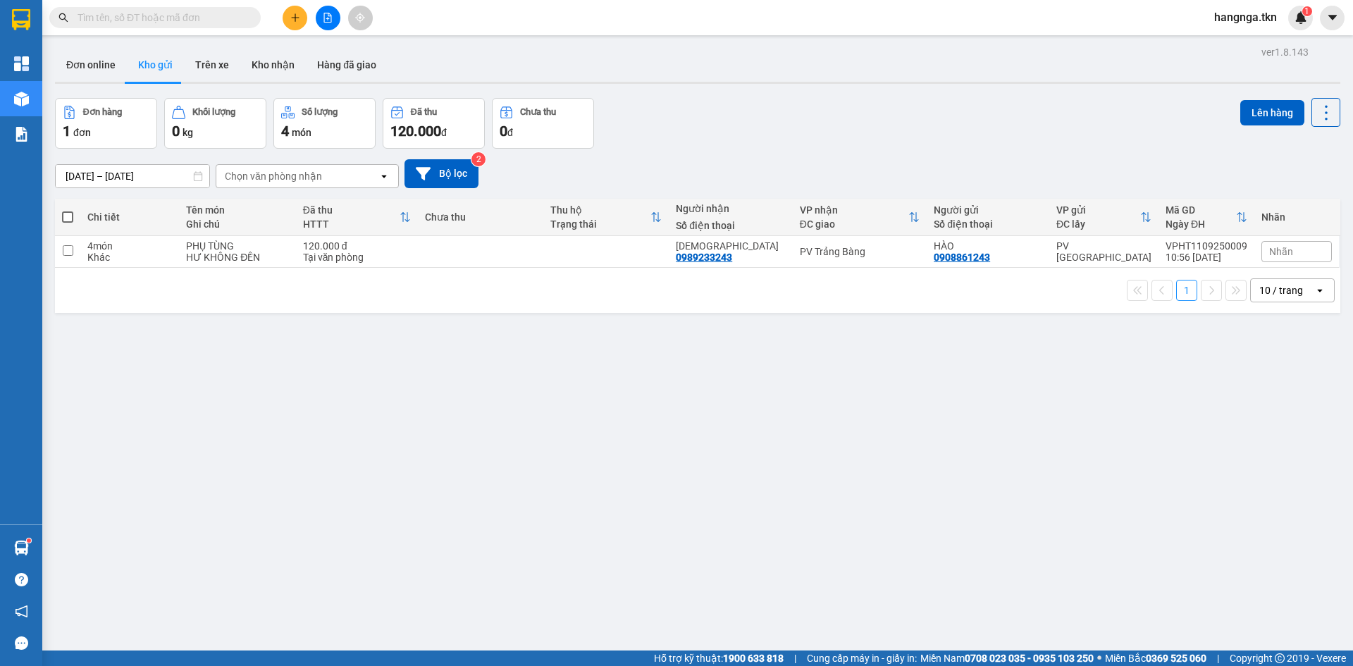
click at [343, 392] on div "ver 1.8.143 Đơn online Kho gửi Trên xe Kho nhận Hàng đã giao Đơn hàng 1 đơn Khố…" at bounding box center [697, 375] width 1297 height 666
drag, startPoint x: 376, startPoint y: 248, endPoint x: 368, endPoint y: 253, distance: 9.2
click at [375, 248] on div "120.000 đ" at bounding box center [357, 245] width 109 height 11
checkbox input "true"
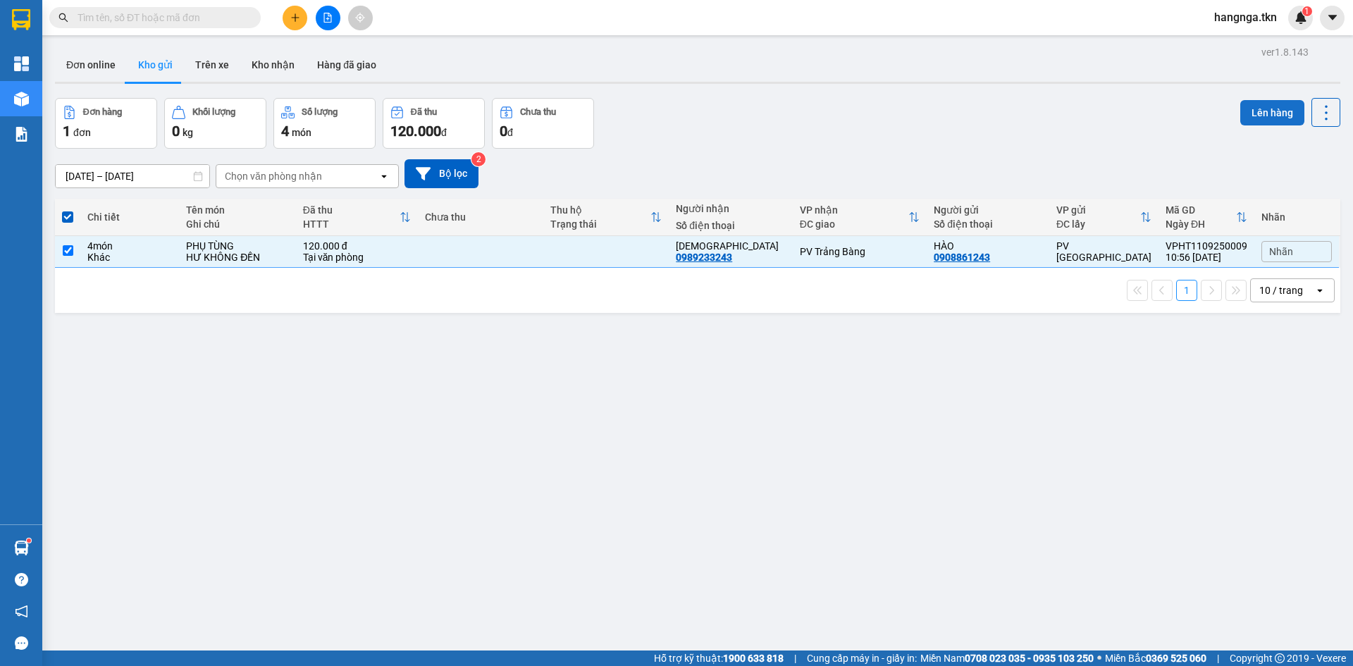
click at [1260, 114] on button "Lên hàng" at bounding box center [1272, 112] width 64 height 25
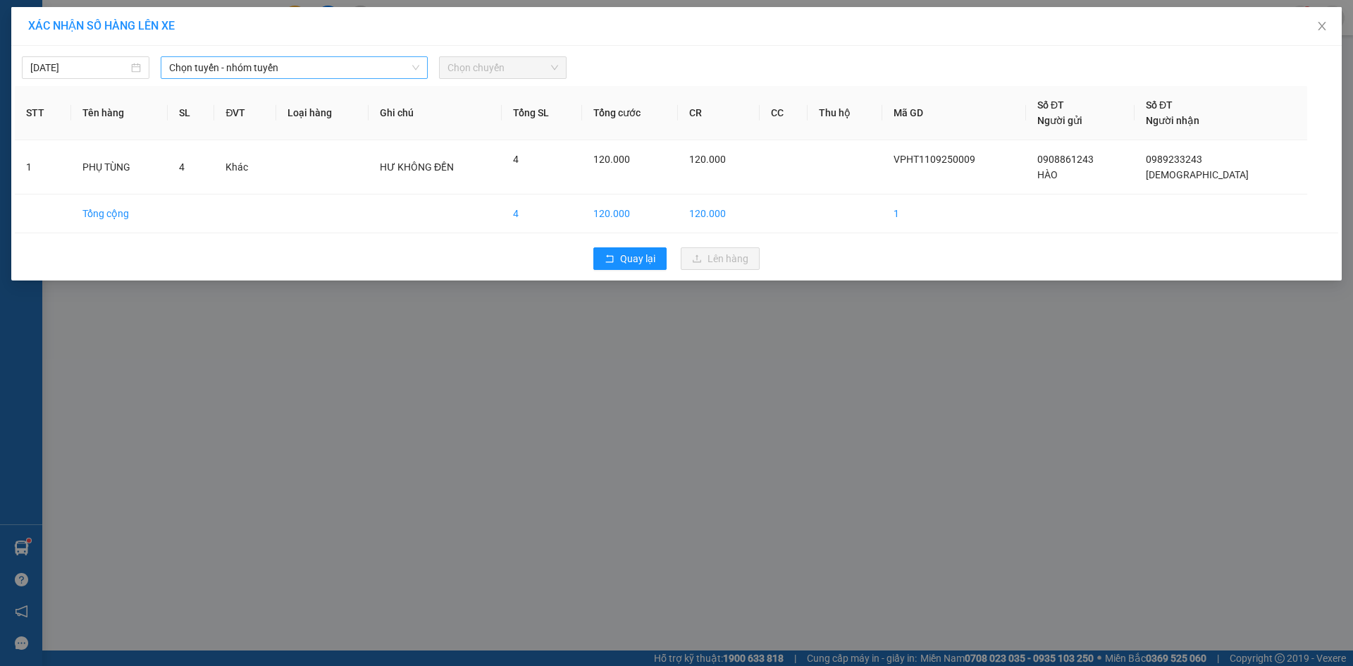
click at [344, 66] on span "Chọn tuyến - nhóm tuyến" at bounding box center [294, 67] width 250 height 21
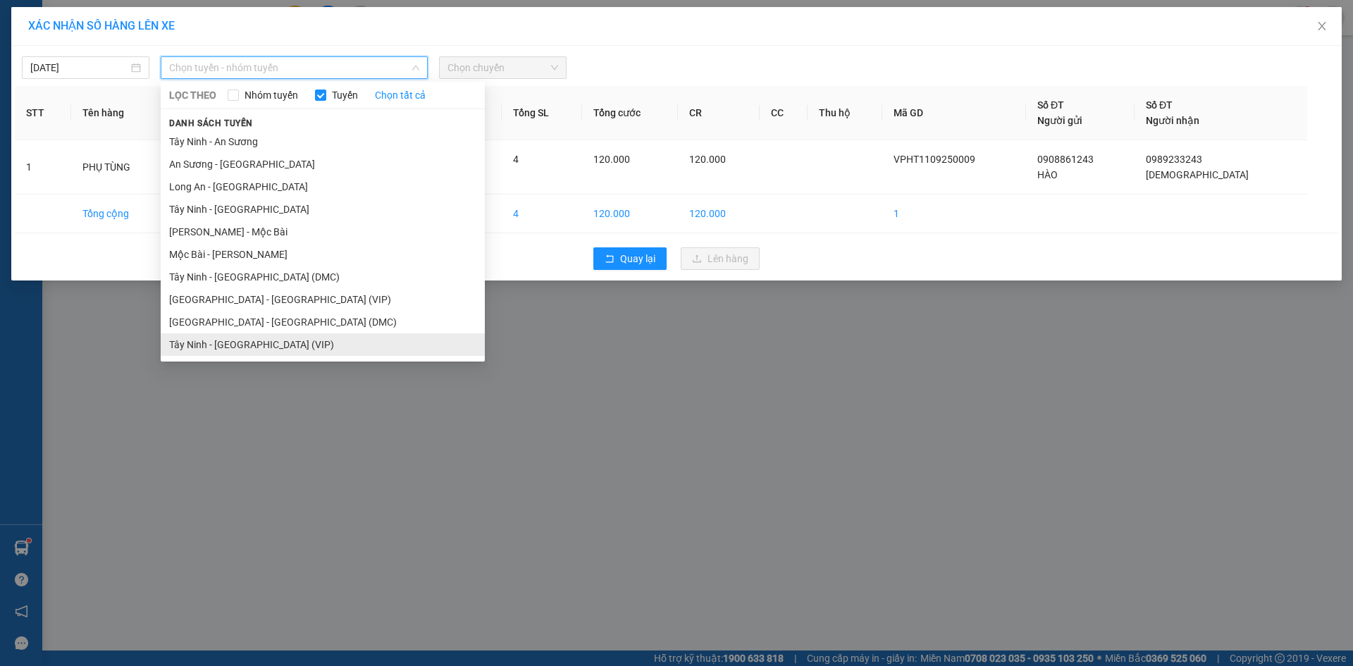
click at [295, 355] on li "Tây Ninh - [GEOGRAPHIC_DATA] (VIP)" at bounding box center [323, 344] width 324 height 23
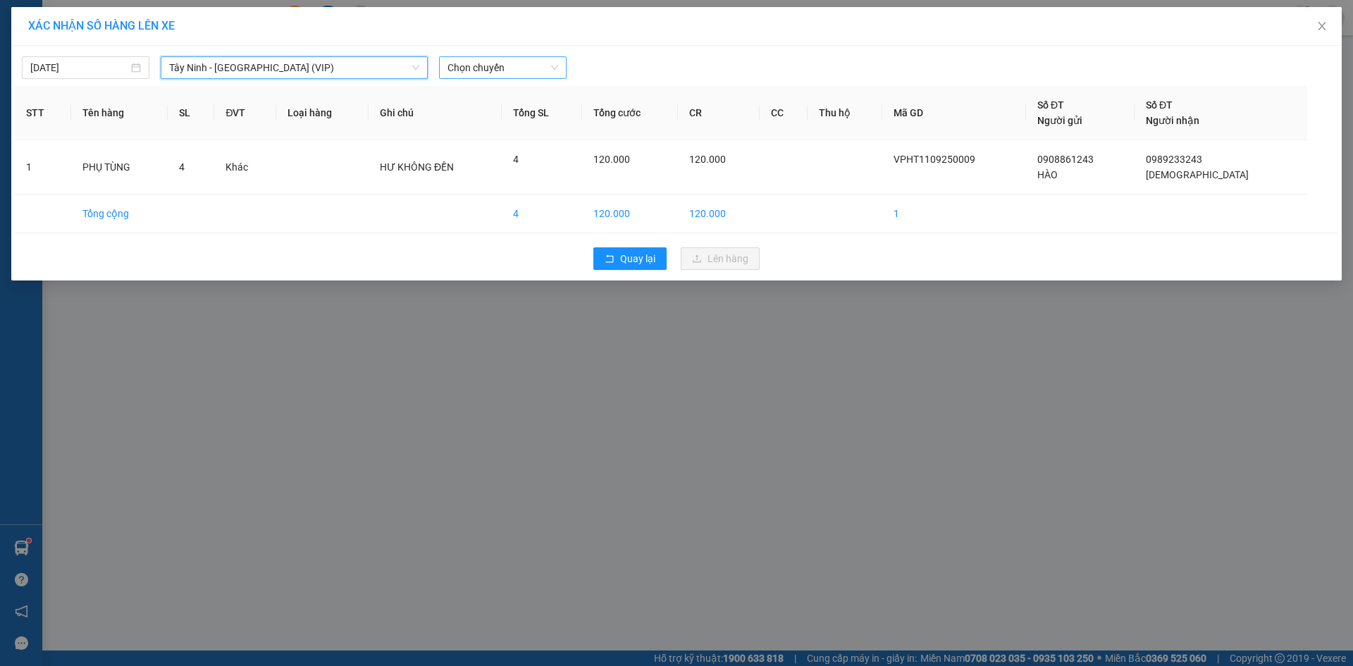
click at [473, 68] on span "Chọn chuyến" at bounding box center [503, 67] width 111 height 21
type input "7594"
click at [476, 119] on div "10:50 - 50E-075.94V" at bounding box center [503, 119] width 110 height 16
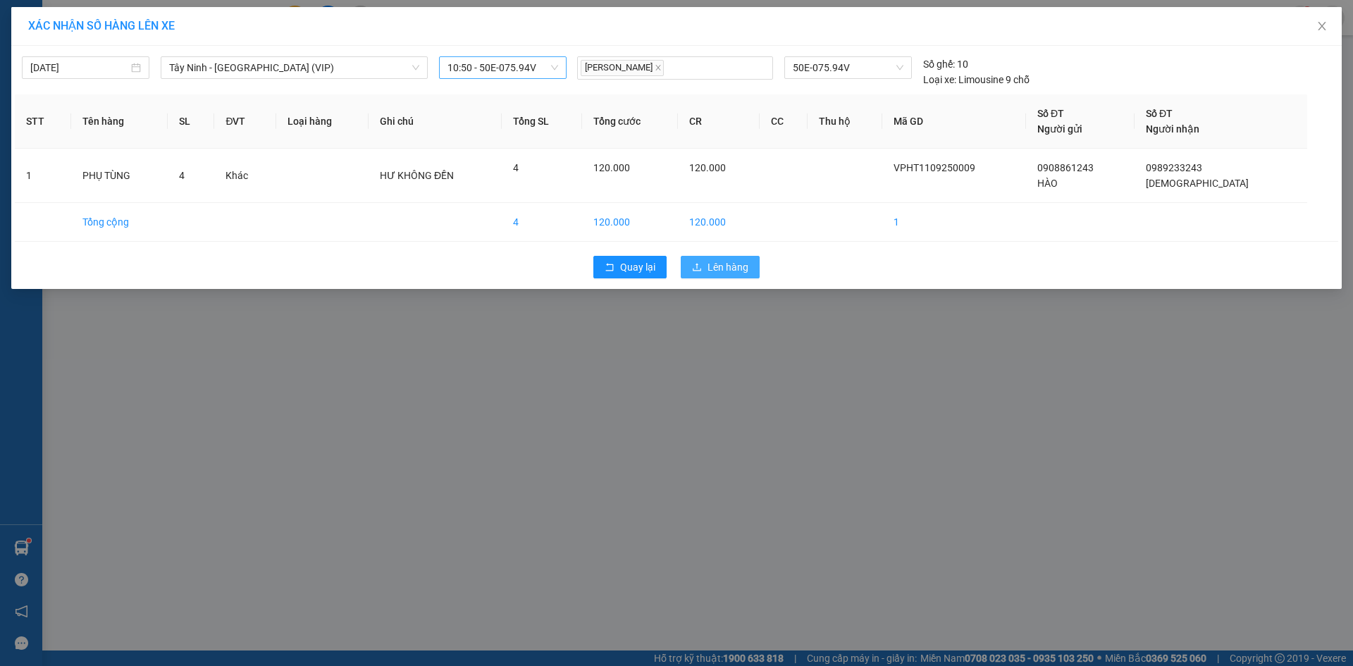
click at [727, 273] on span "Lên hàng" at bounding box center [728, 267] width 41 height 16
